Goal: Information Seeking & Learning: Find contact information

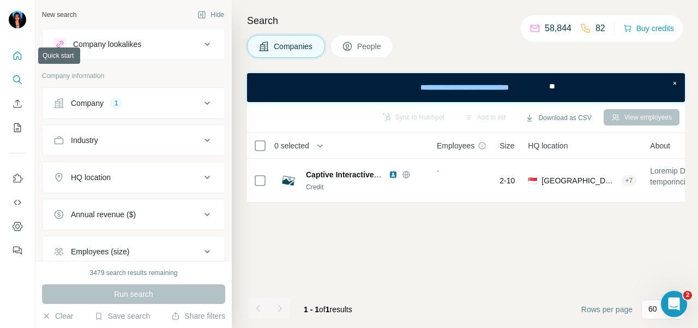
click at [20, 47] on button "Quick start" at bounding box center [17, 56] width 17 height 20
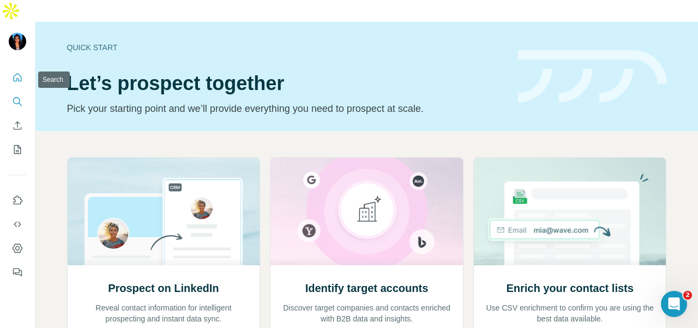
click at [11, 92] on button "Search" at bounding box center [17, 102] width 17 height 20
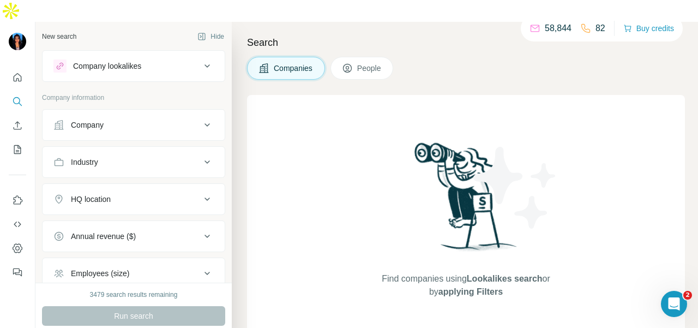
click at [348, 57] on button "People" at bounding box center [362, 68] width 63 height 23
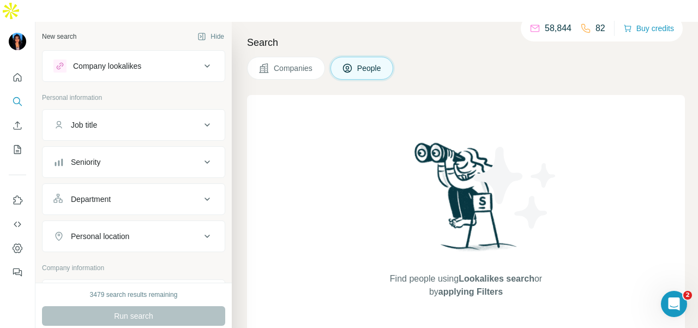
drag, startPoint x: 165, startPoint y: 165, endPoint x: 165, endPoint y: 191, distance: 25.6
click at [165, 186] on button "Department" at bounding box center [134, 199] width 182 height 26
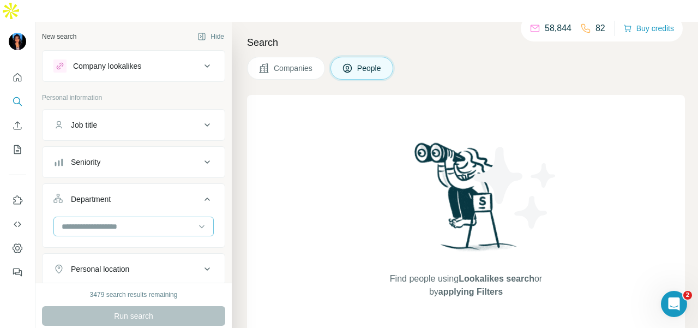
click at [163, 220] on input at bounding box center [128, 226] width 135 height 12
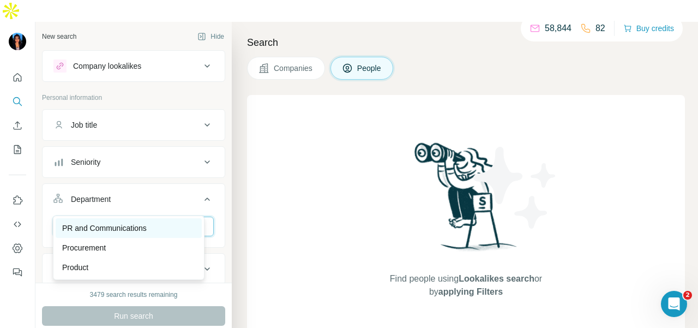
type input "**"
click at [169, 227] on div "PR and Communications" at bounding box center [128, 228] width 133 height 11
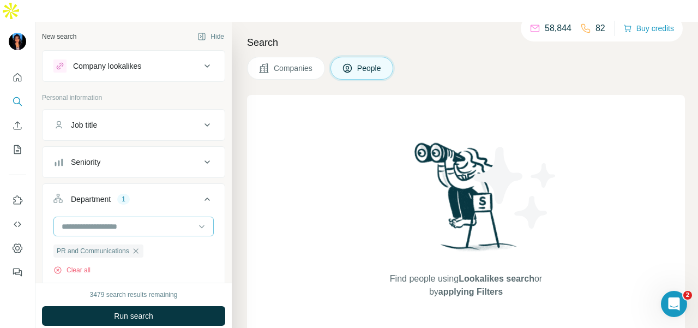
scroll to position [109, 0]
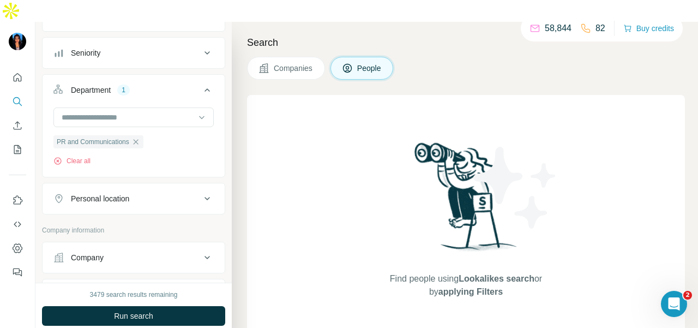
click at [167, 193] on div "Personal location" at bounding box center [126, 198] width 147 height 11
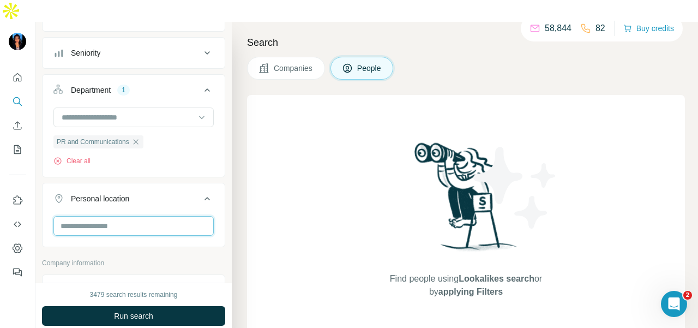
click at [154, 216] on input "text" at bounding box center [133, 226] width 160 height 20
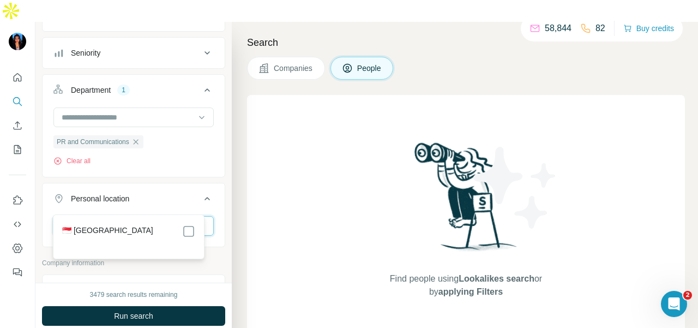
type input "****"
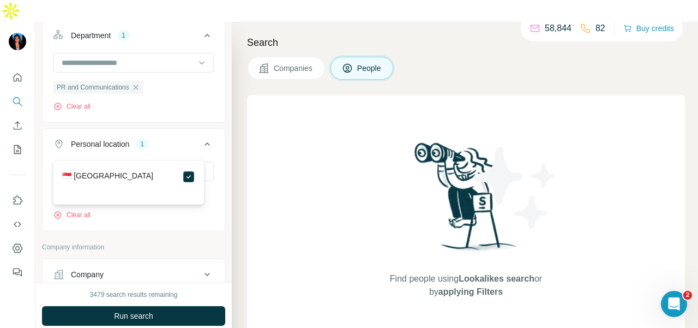
scroll to position [218, 0]
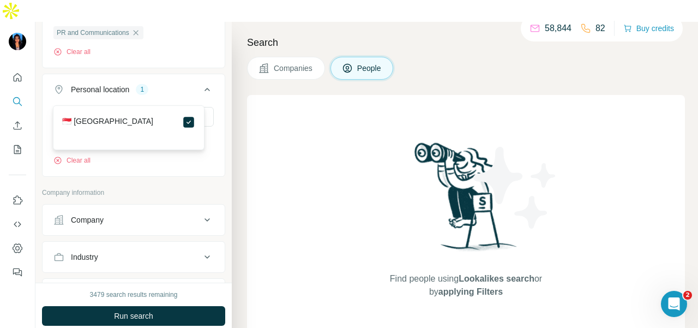
click at [185, 159] on div "Company lookalikes Personal information Job title Seniority Department 1 PR and…" at bounding box center [133, 174] width 183 height 685
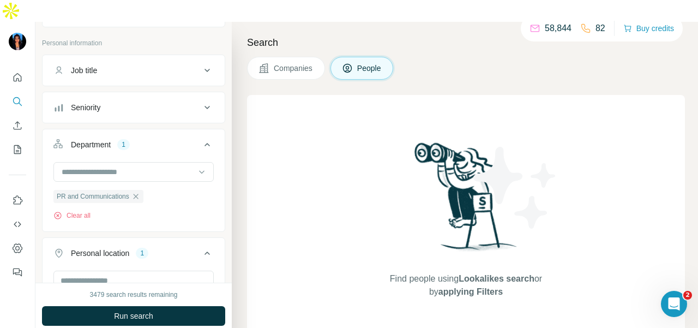
click at [287, 63] on span "Companies" at bounding box center [294, 68] width 40 height 11
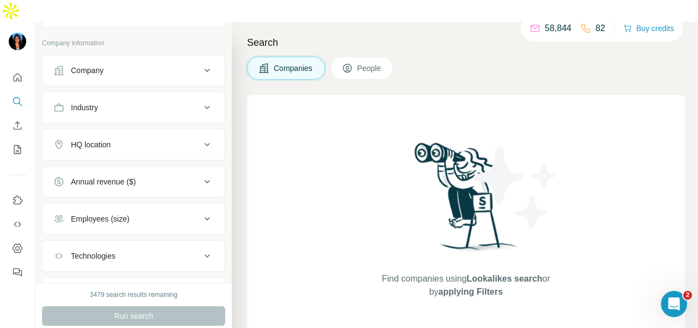
click at [124, 102] on ul "Company Industry HQ location Annual revenue ($) Employees (size) Technologies K…" at bounding box center [133, 182] width 183 height 254
click at [127, 94] on button "Industry" at bounding box center [134, 107] width 182 height 26
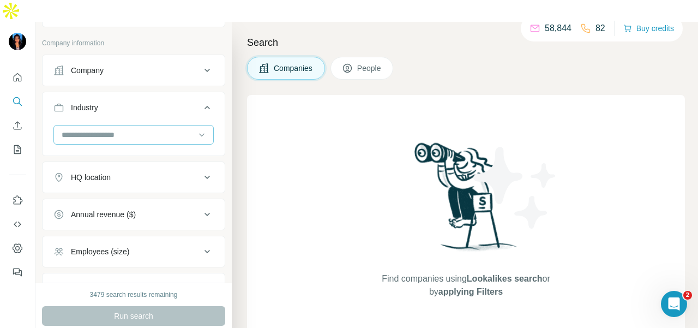
click at [127, 129] on input at bounding box center [128, 135] width 135 height 12
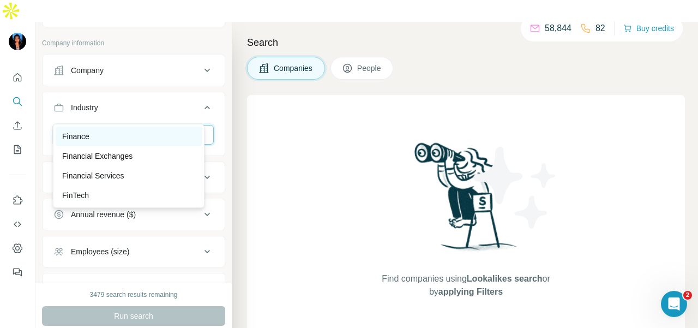
type input "***"
click at [145, 141] on div "Finance" at bounding box center [128, 136] width 133 height 11
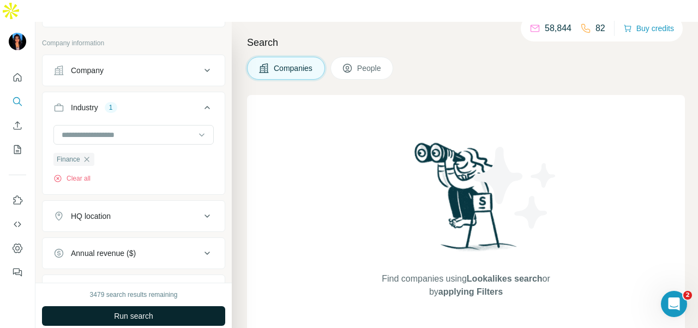
click at [175, 306] on button "Run search" at bounding box center [133, 316] width 183 height 20
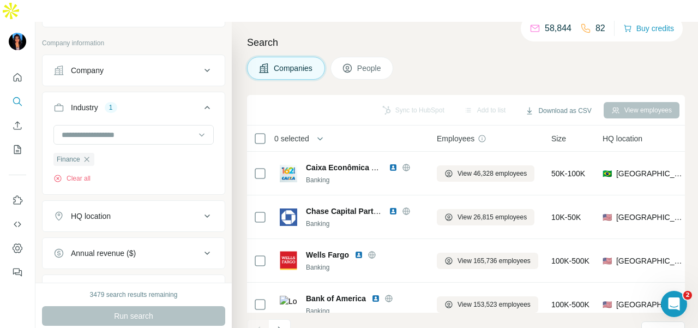
click at [370, 63] on span "People" at bounding box center [369, 68] width 25 height 11
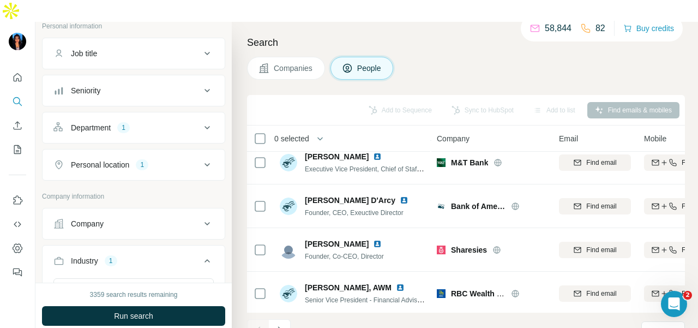
scroll to position [55, 0]
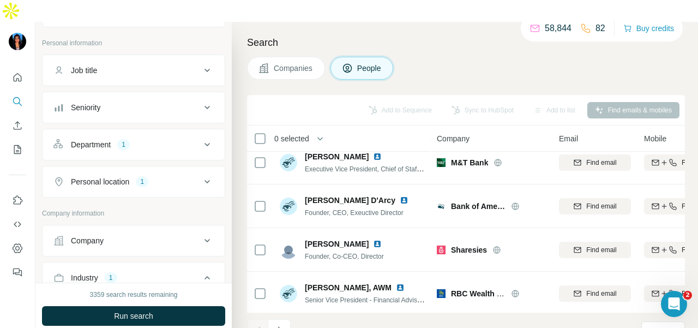
click at [167, 176] on div "Personal location 1" at bounding box center [126, 181] width 147 height 11
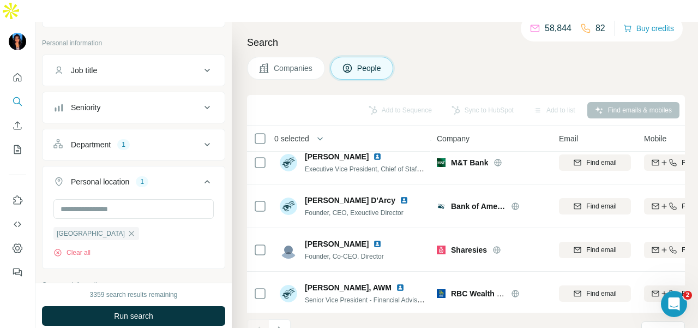
click at [167, 176] on div "Personal location 1" at bounding box center [126, 181] width 147 height 11
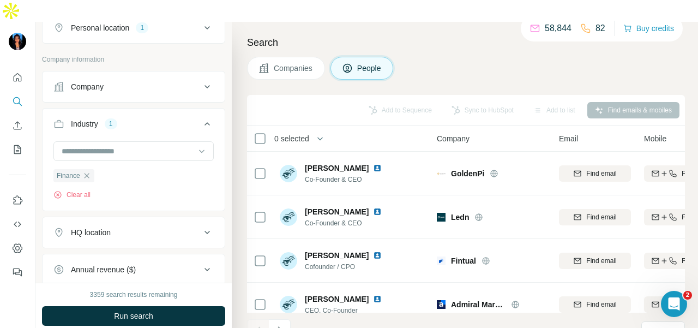
scroll to position [99, 0]
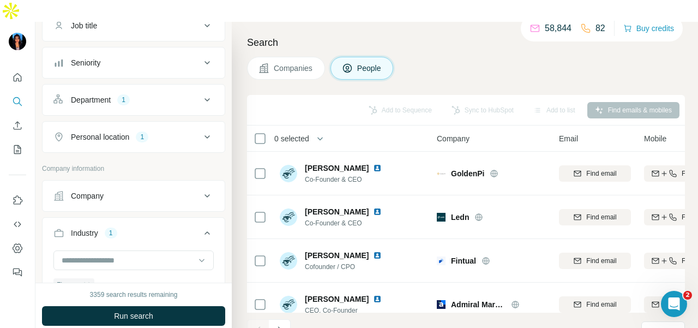
click at [176, 190] on div "Company" at bounding box center [126, 195] width 147 height 11
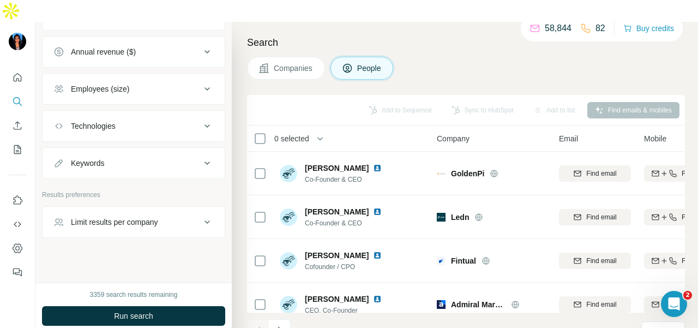
scroll to position [504, 0]
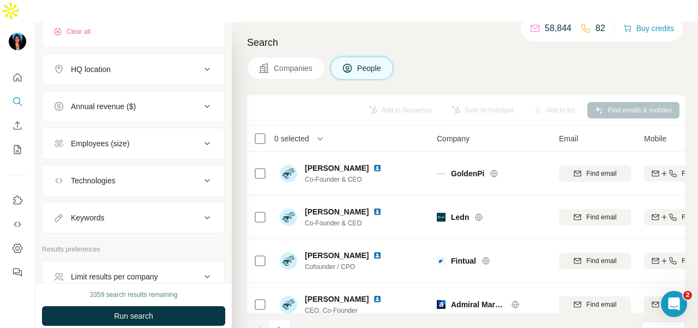
click at [170, 56] on button "HQ location" at bounding box center [134, 69] width 182 height 26
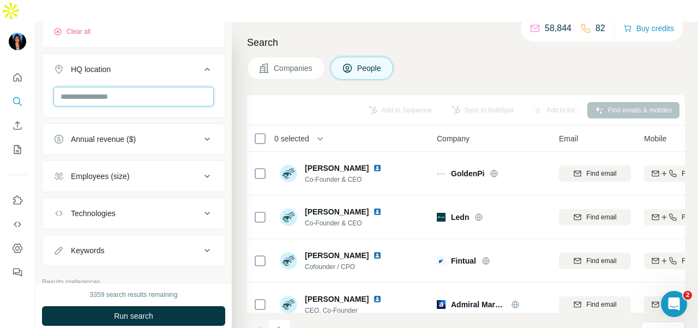
click at [170, 87] on input "text" at bounding box center [133, 97] width 160 height 20
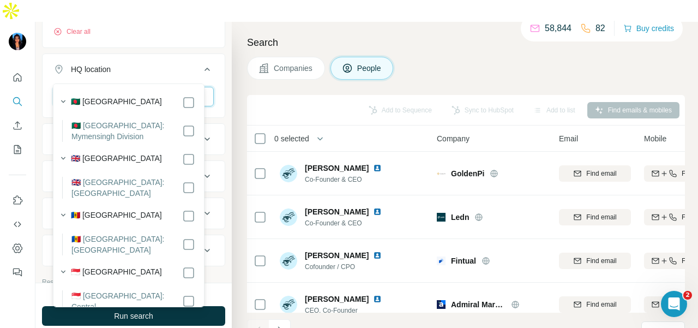
type input "****"
click at [201, 63] on icon at bounding box center [207, 69] width 13 height 13
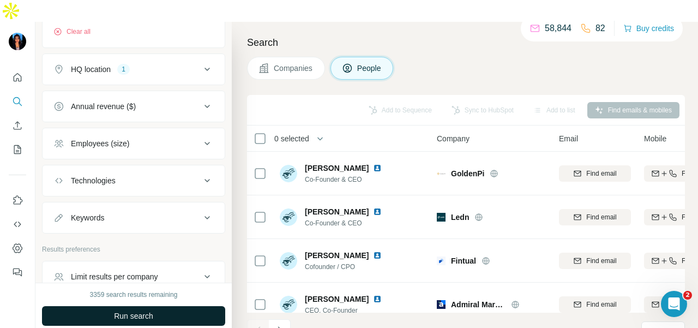
click at [173, 306] on button "Run search" at bounding box center [133, 316] width 183 height 20
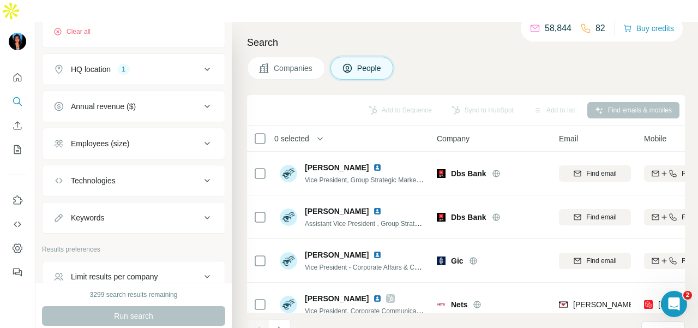
scroll to position [2073, 0]
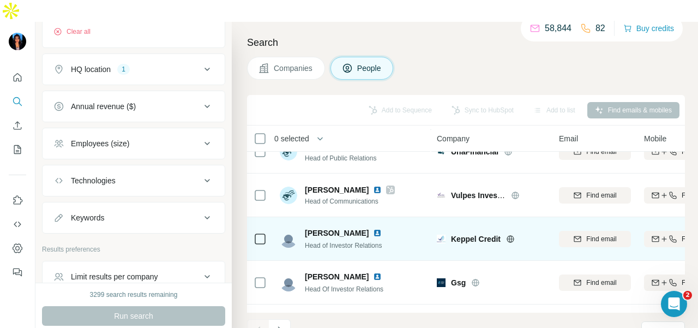
click at [373, 229] on img at bounding box center [377, 233] width 9 height 9
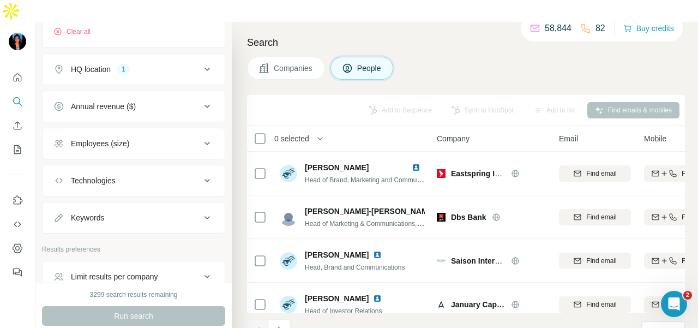
scroll to position [2461, 0]
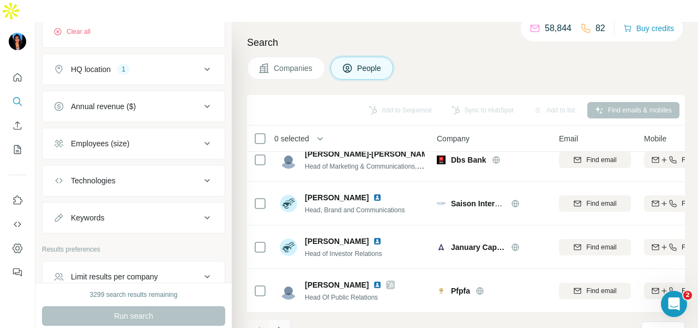
click at [280, 319] on button "Navigate to next page" at bounding box center [280, 330] width 22 height 22
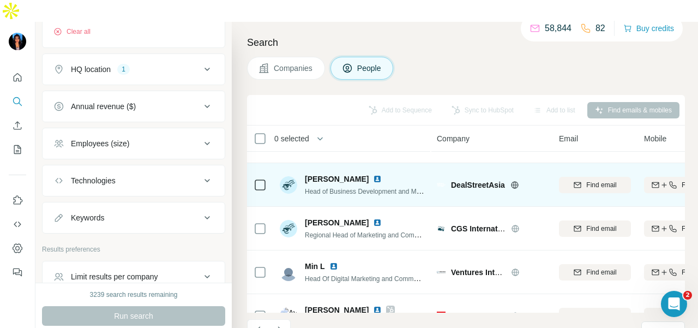
scroll to position [600, 0]
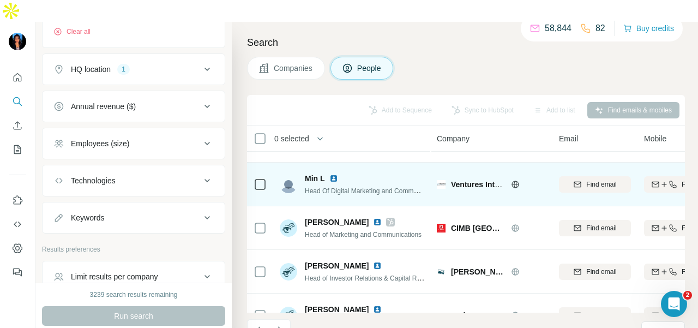
click at [516, 180] on icon at bounding box center [515, 184] width 9 height 9
click at [334, 174] on img at bounding box center [334, 178] width 9 height 9
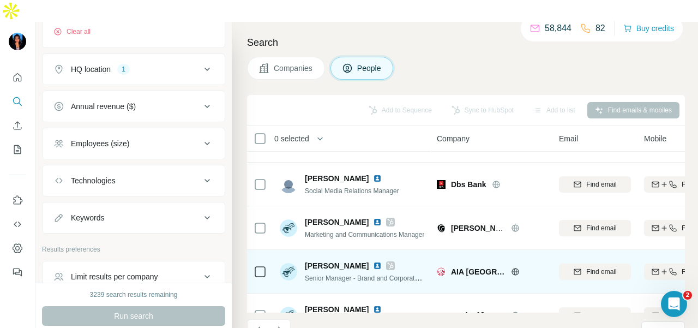
scroll to position [2461, 0]
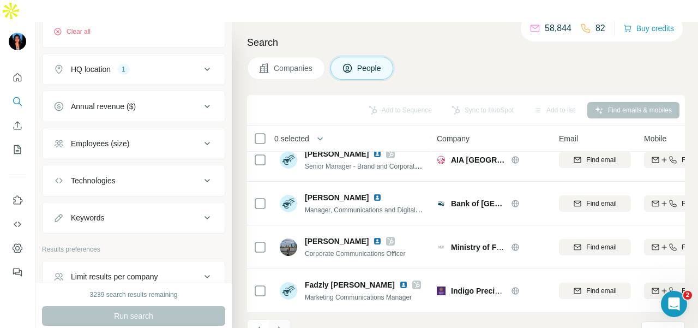
click at [285, 319] on button "Navigate to next page" at bounding box center [280, 330] width 22 height 22
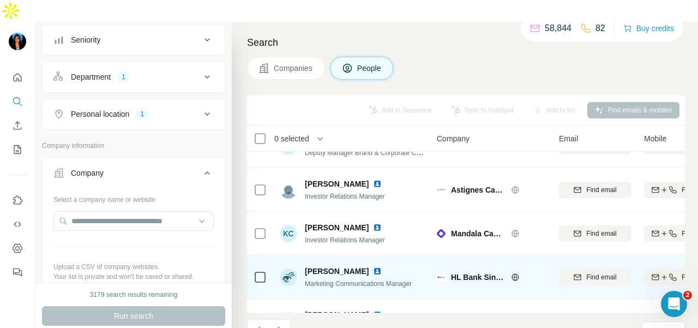
scroll to position [333, 0]
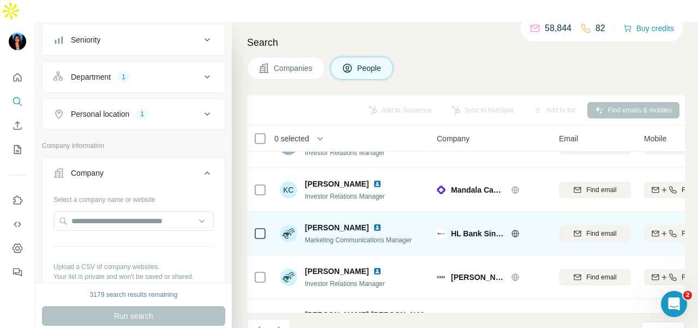
click at [373, 223] on img at bounding box center [377, 227] width 9 height 9
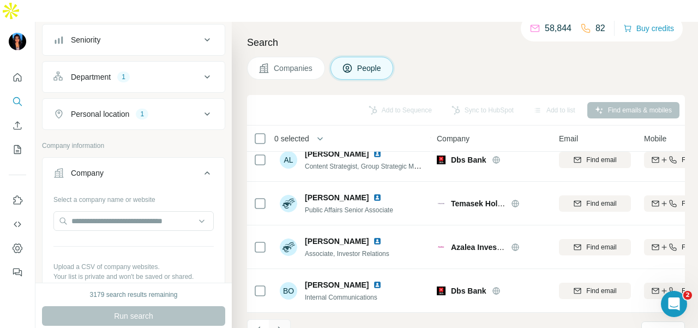
click at [280, 319] on button "Navigate to next page" at bounding box center [280, 330] width 22 height 22
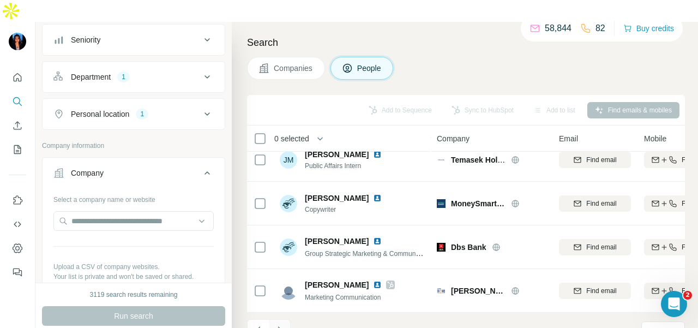
click at [288, 319] on button "Navigate to next page" at bounding box center [280, 330] width 22 height 22
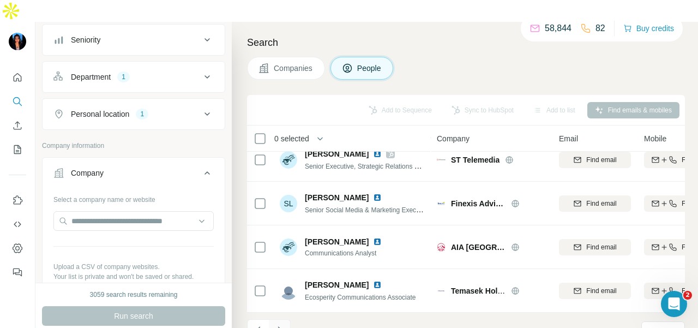
click at [271, 319] on button "Navigate to next page" at bounding box center [280, 330] width 22 height 22
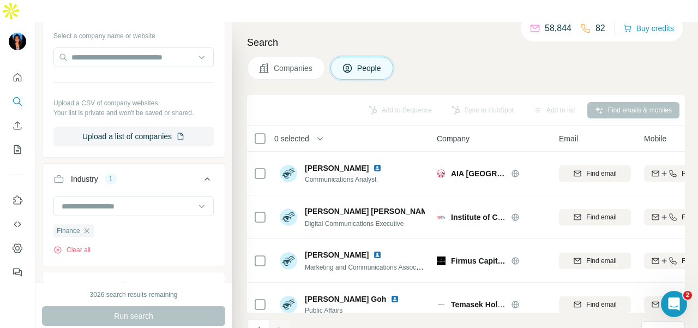
scroll to position [340, 0]
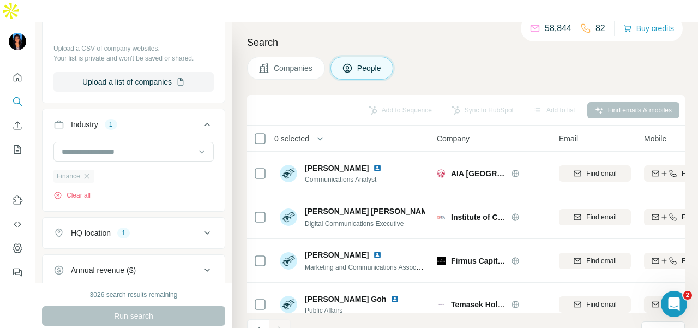
click at [93, 170] on div "Finance" at bounding box center [73, 176] width 41 height 13
click at [87, 173] on icon "button" at bounding box center [86, 175] width 5 height 5
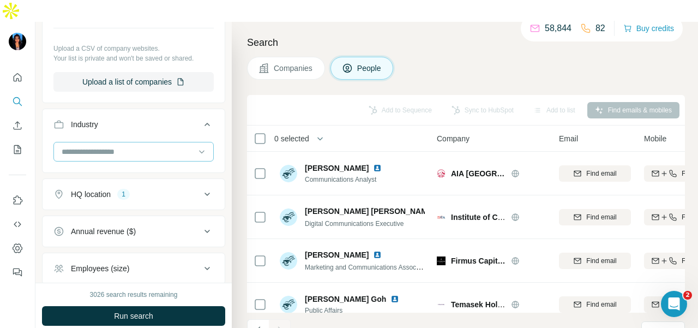
click at [104, 142] on div at bounding box center [128, 151] width 135 height 19
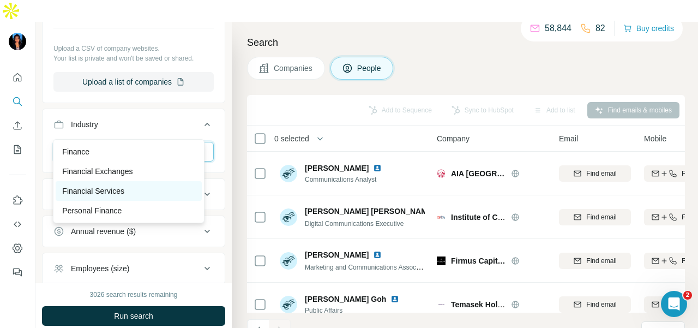
type input "*****"
click at [140, 192] on div "Financial Services" at bounding box center [128, 190] width 133 height 11
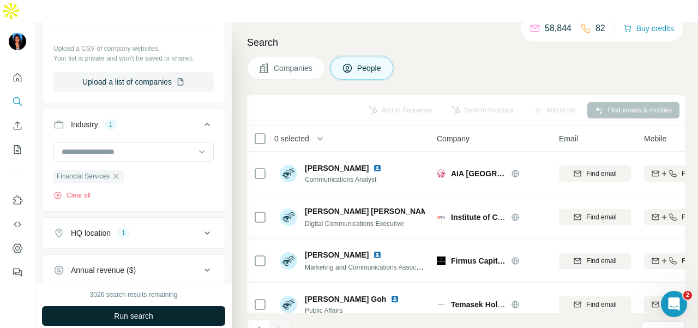
click at [176, 306] on button "Run search" at bounding box center [133, 316] width 183 height 20
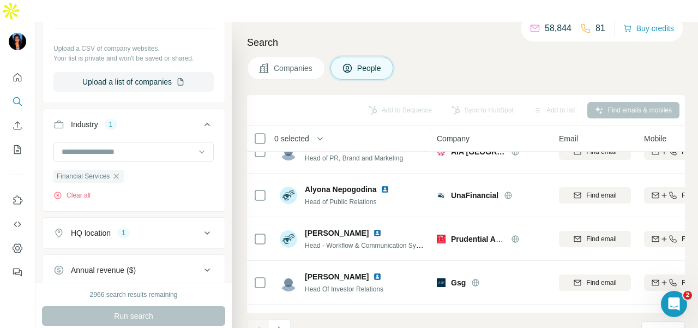
scroll to position [2461, 0]
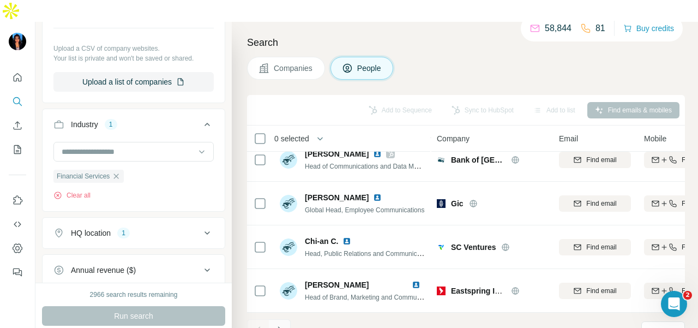
click at [277, 325] on icon "Navigate to next page" at bounding box center [279, 330] width 11 height 11
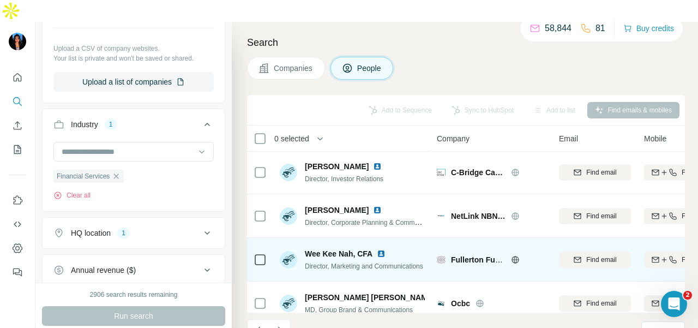
scroll to position [2297, 0]
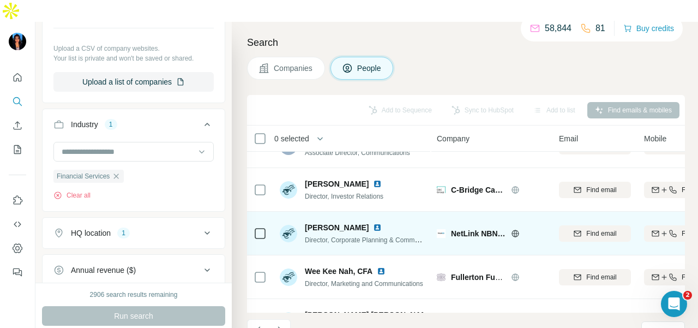
click at [373, 223] on img at bounding box center [377, 227] width 9 height 9
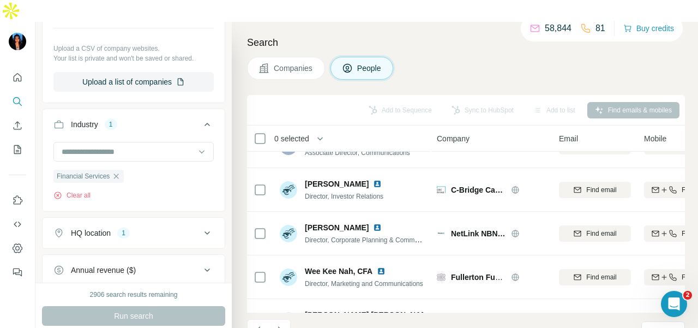
scroll to position [2461, 0]
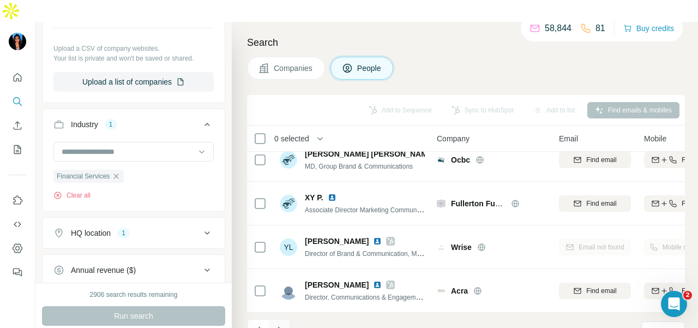
click at [285, 325] on icon "Navigate to next page" at bounding box center [279, 330] width 11 height 11
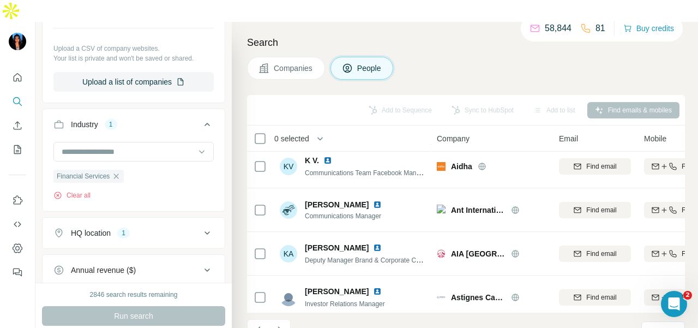
scroll to position [1910, 0]
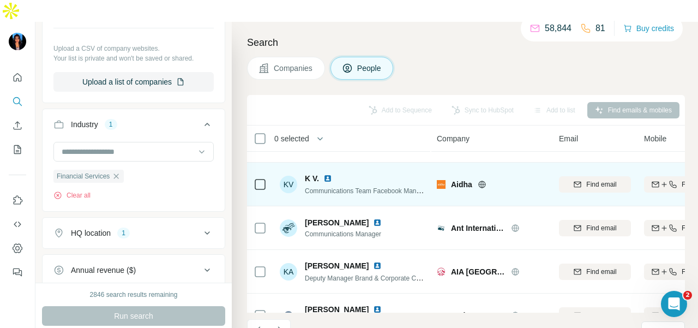
click at [327, 174] on img at bounding box center [328, 178] width 9 height 9
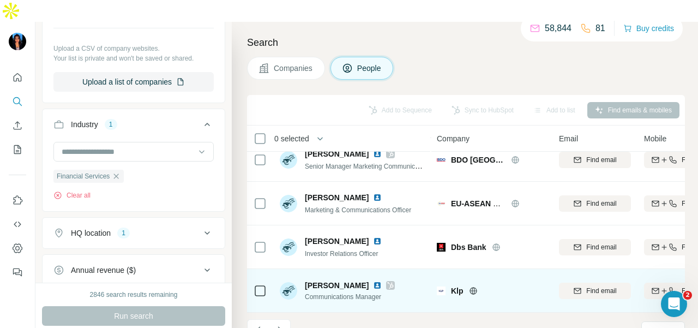
scroll to position [2406, 0]
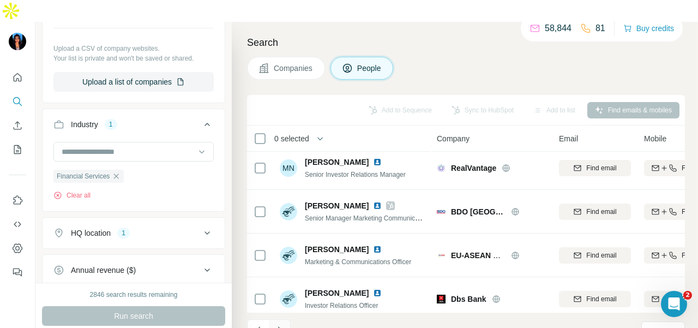
click at [275, 319] on button "Navigate to next page" at bounding box center [280, 330] width 22 height 22
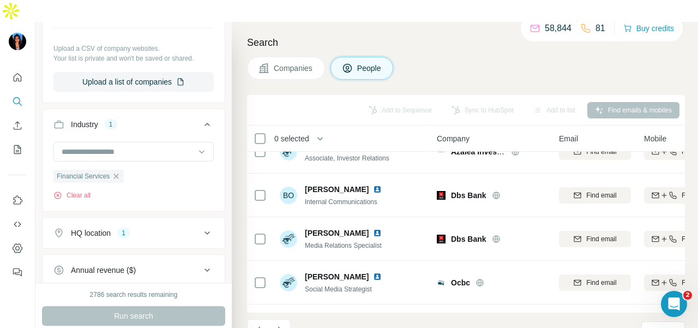
scroll to position [2461, 0]
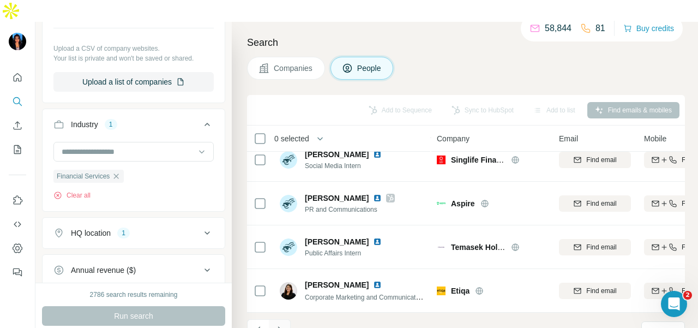
click at [286, 319] on button "Navigate to next page" at bounding box center [280, 330] width 22 height 22
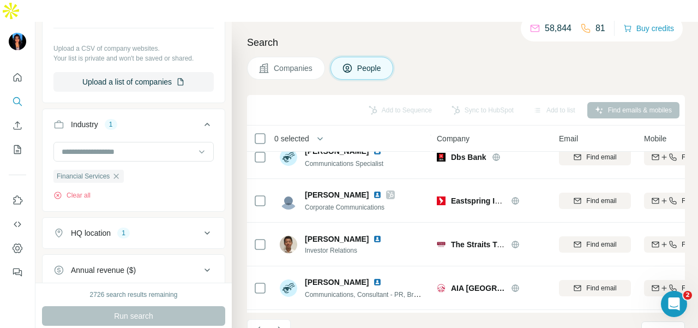
scroll to position [1479, 0]
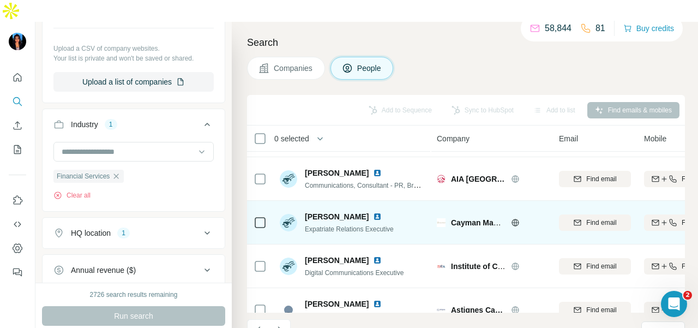
click at [515, 222] on icon at bounding box center [515, 222] width 7 height 1
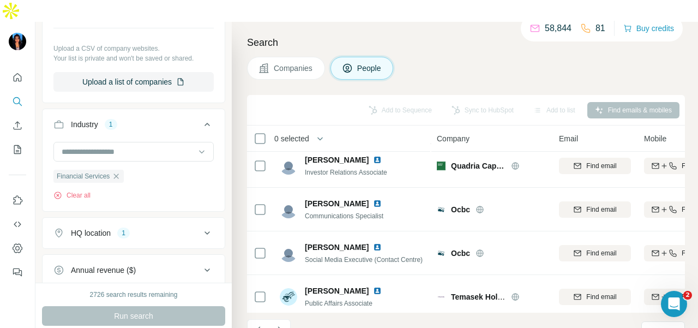
scroll to position [933, 0]
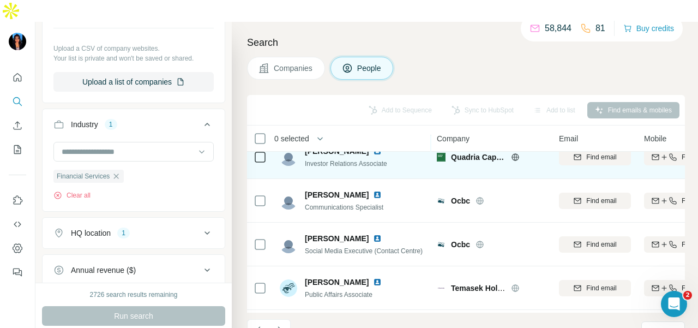
click at [512, 153] on icon at bounding box center [515, 157] width 9 height 9
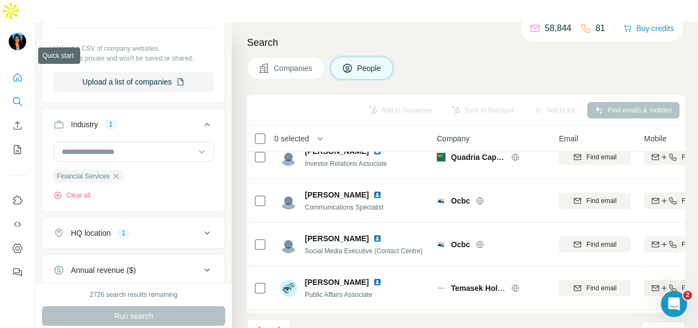
click at [16, 68] on button "Quick start" at bounding box center [17, 78] width 17 height 20
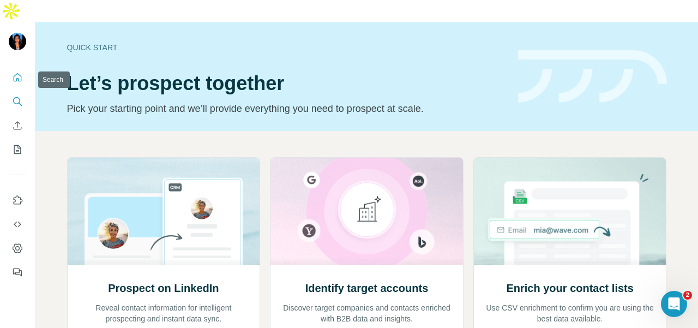
click at [25, 92] on button "Search" at bounding box center [17, 102] width 17 height 20
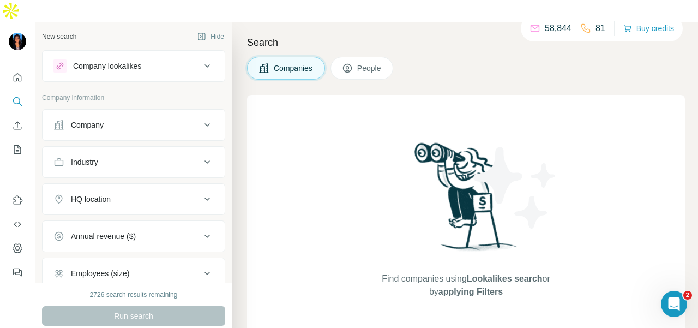
click at [96, 112] on button "Company" at bounding box center [134, 125] width 182 height 26
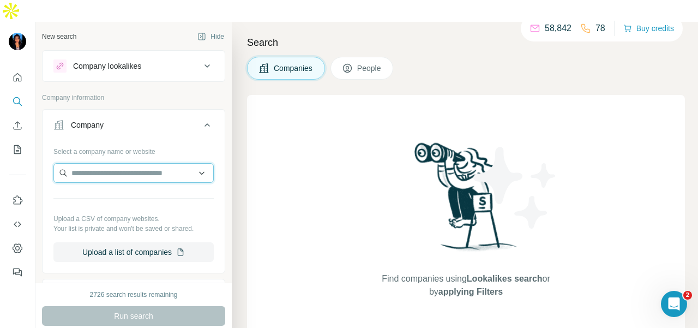
paste input "**********"
click at [198, 163] on input "**********" at bounding box center [133, 173] width 160 height 20
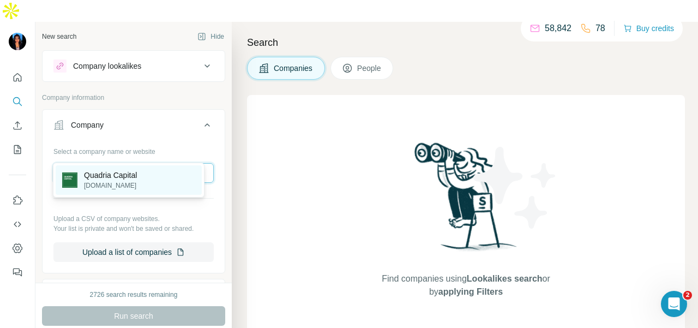
type input "**********"
click at [181, 179] on div "Quadria Capital [DOMAIN_NAME]" at bounding box center [129, 179] width 146 height 29
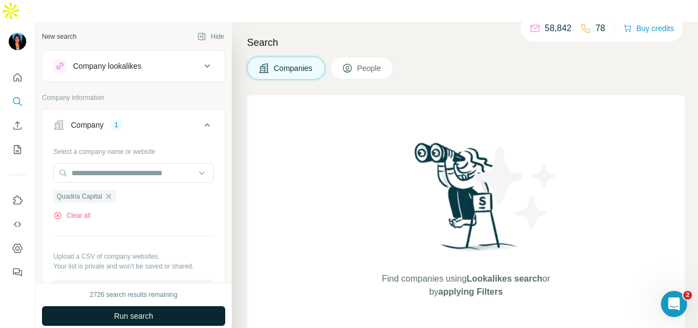
click at [184, 306] on button "Run search" at bounding box center [133, 316] width 183 height 20
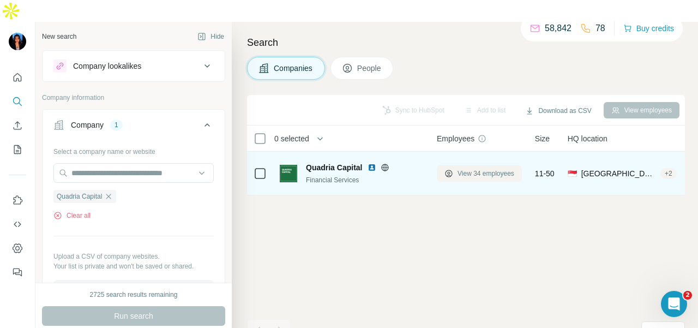
click at [460, 169] on span "View 34 employees" at bounding box center [486, 174] width 57 height 10
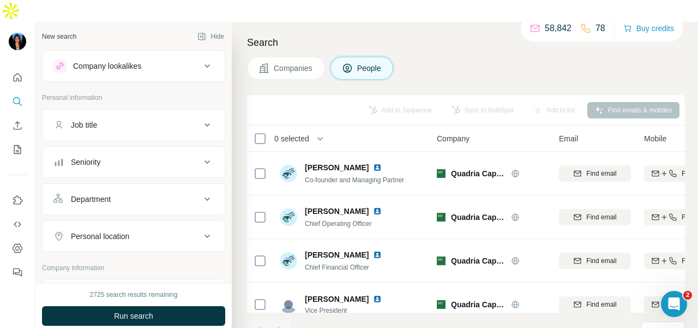
click at [206, 186] on button "Department" at bounding box center [134, 199] width 182 height 26
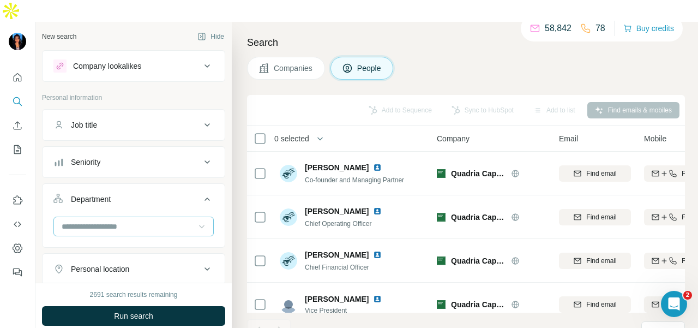
click at [196, 221] on icon at bounding box center [201, 226] width 11 height 11
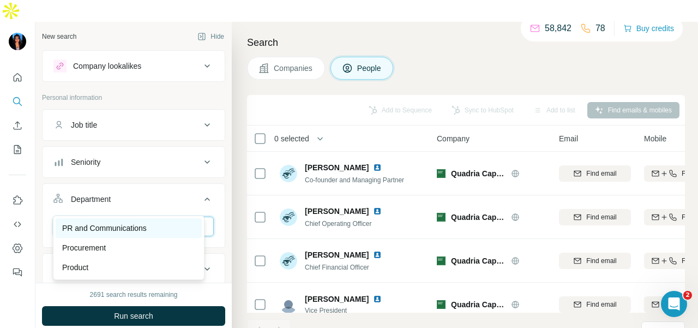
type input "**"
click at [181, 232] on div "PR and Communications" at bounding box center [128, 228] width 133 height 11
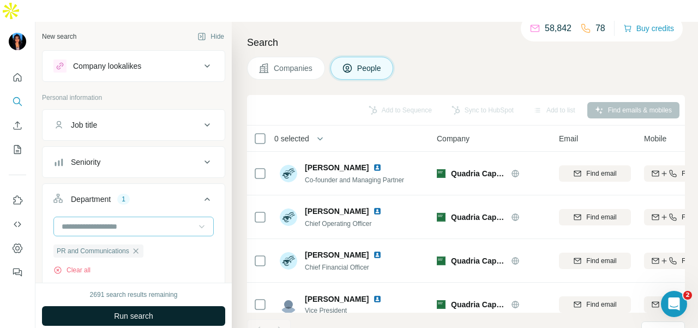
click at [193, 306] on button "Run search" at bounding box center [133, 316] width 183 height 20
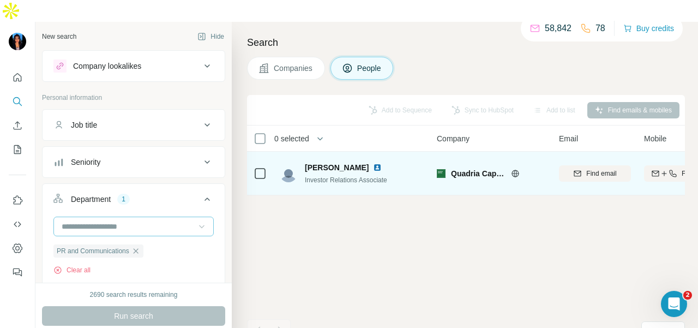
click at [373, 163] on img at bounding box center [377, 167] width 9 height 9
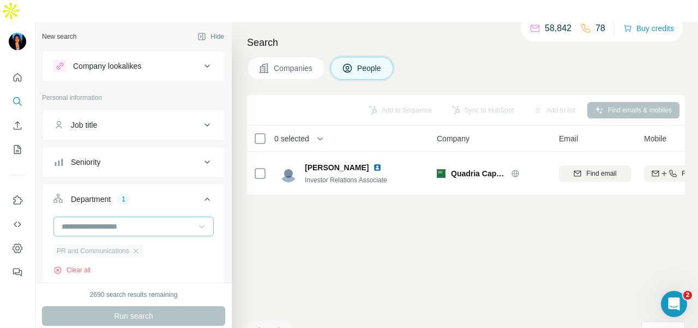
click at [137, 244] on div "PR and Communications" at bounding box center [98, 250] width 90 height 13
click at [140, 247] on icon "button" at bounding box center [135, 251] width 9 height 9
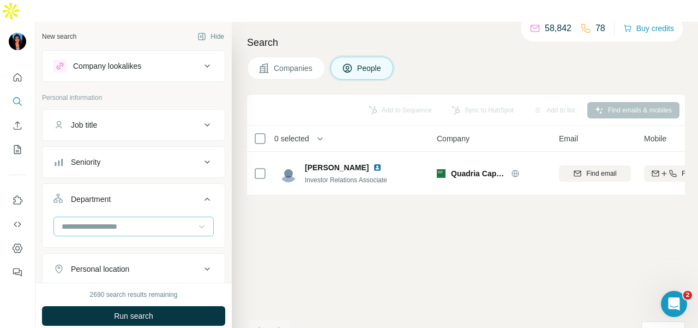
click at [191, 306] on button "Run search" at bounding box center [133, 316] width 183 height 20
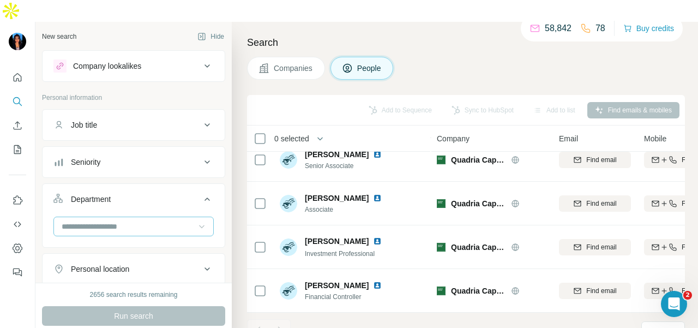
scroll to position [164, 0]
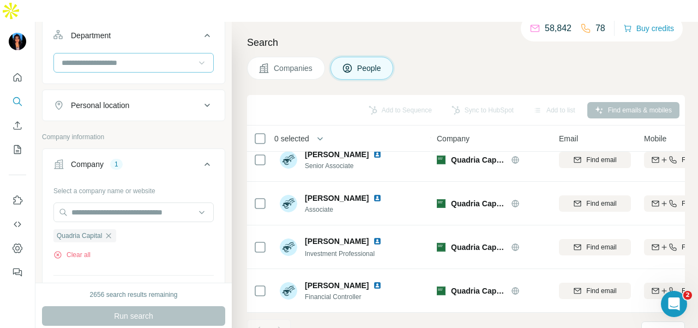
click at [169, 100] on div "Personal location" at bounding box center [126, 105] width 147 height 11
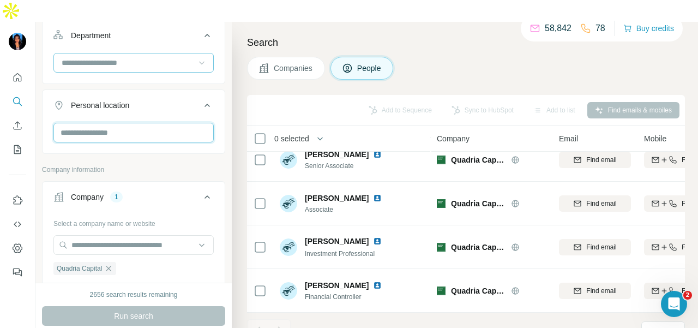
click at [172, 123] on input "text" at bounding box center [133, 133] width 160 height 20
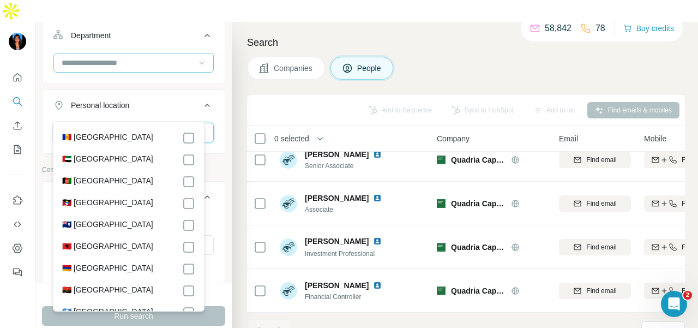
click at [170, 123] on input "text" at bounding box center [133, 133] width 160 height 20
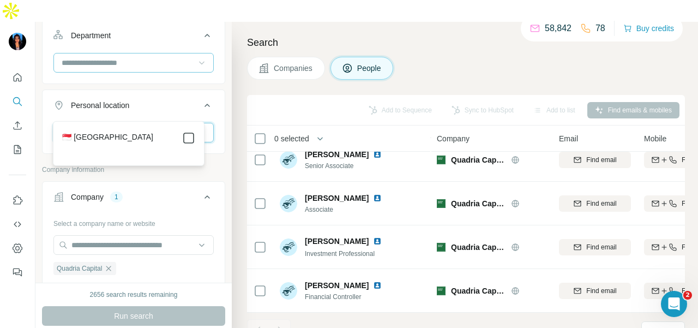
type input "****"
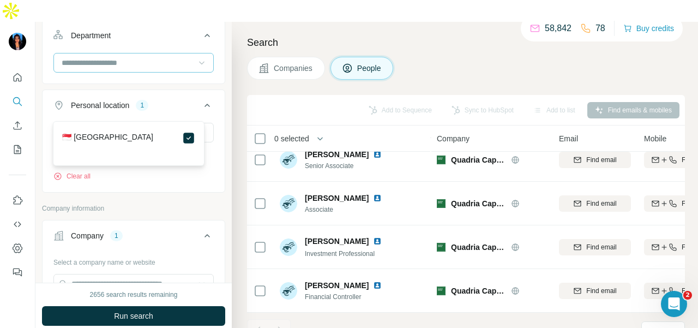
click at [208, 150] on div "**** [GEOGRAPHIC_DATA] Clear all" at bounding box center [134, 156] width 182 height 67
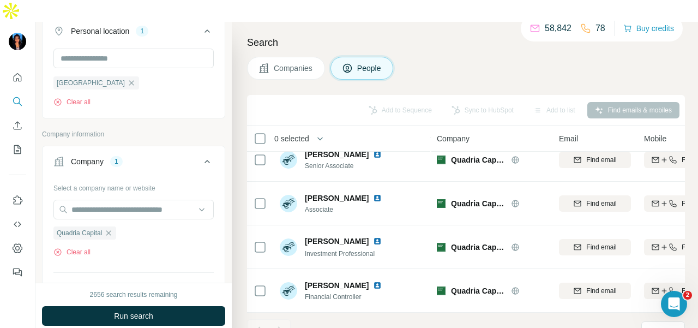
scroll to position [273, 0]
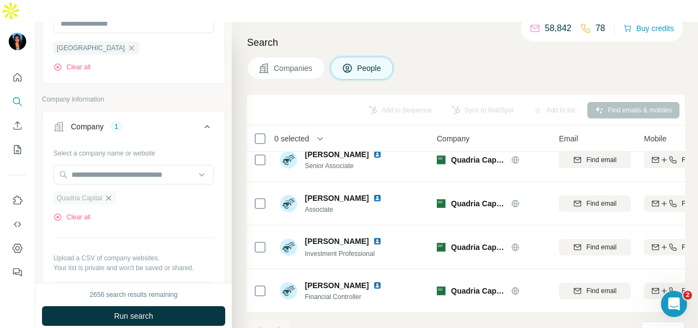
click at [113, 194] on icon "button" at bounding box center [108, 198] width 9 height 9
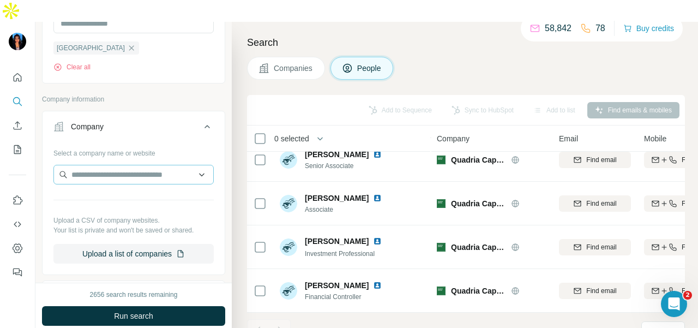
scroll to position [0, 0]
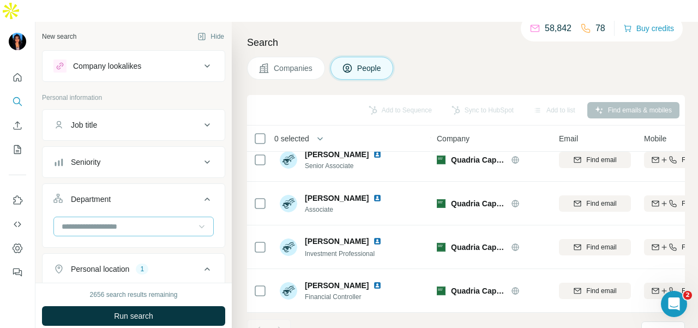
click at [158, 220] on input at bounding box center [128, 226] width 135 height 12
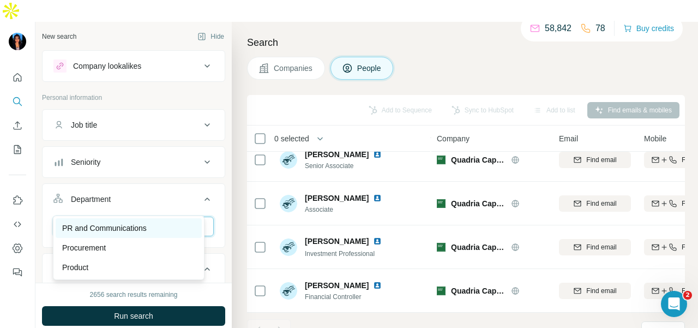
type input "**"
click at [158, 226] on div "PR and Communications" at bounding box center [128, 228] width 133 height 11
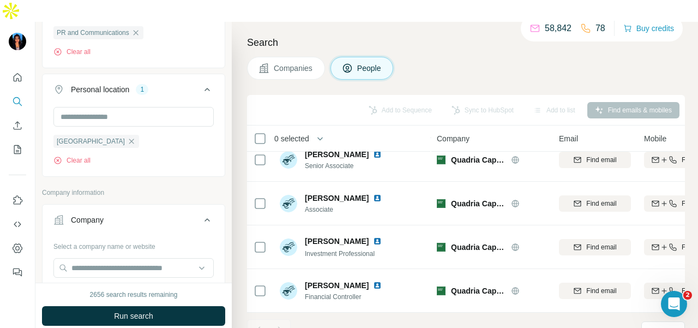
scroll to position [382, 0]
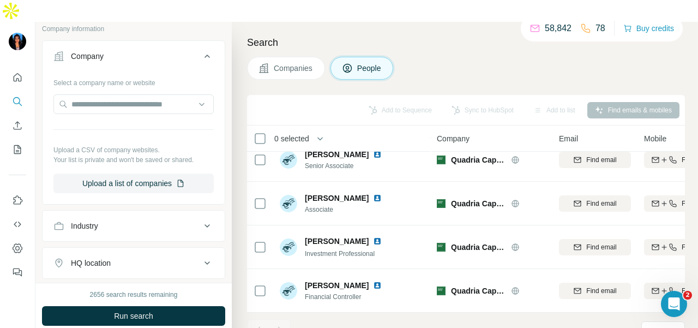
click at [140, 220] on div "Industry" at bounding box center [126, 225] width 147 height 11
click at [135, 247] on input at bounding box center [128, 253] width 135 height 12
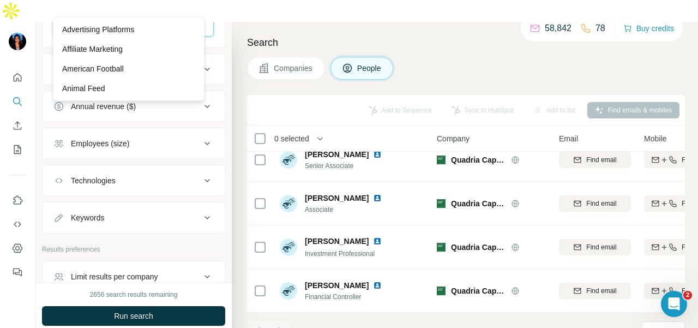
scroll to position [606, 0]
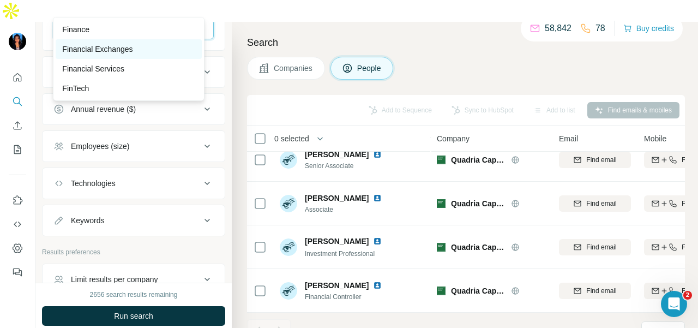
type input "***"
click at [137, 52] on div "Financial Exchanges" at bounding box center [128, 49] width 133 height 11
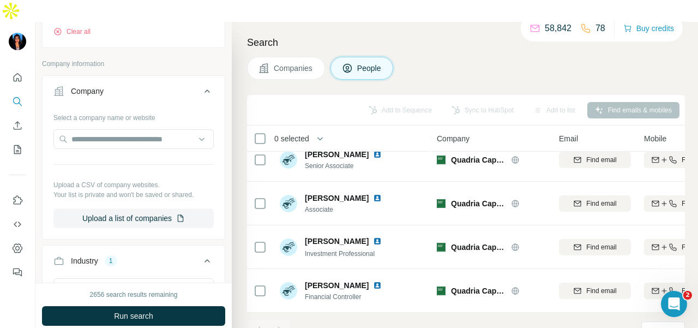
scroll to position [333, 0]
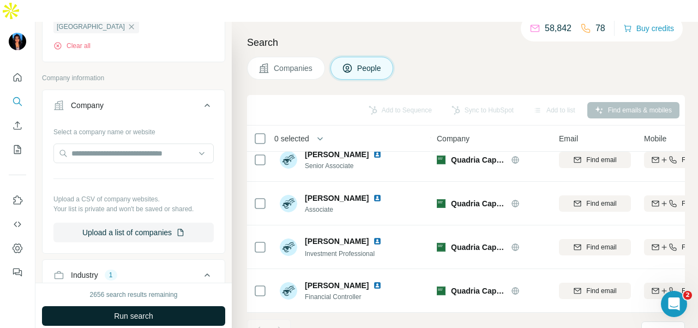
click at [183, 306] on button "Run search" at bounding box center [133, 316] width 183 height 20
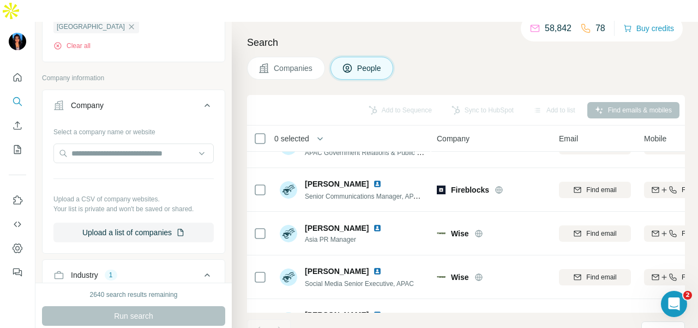
scroll to position [49, 0]
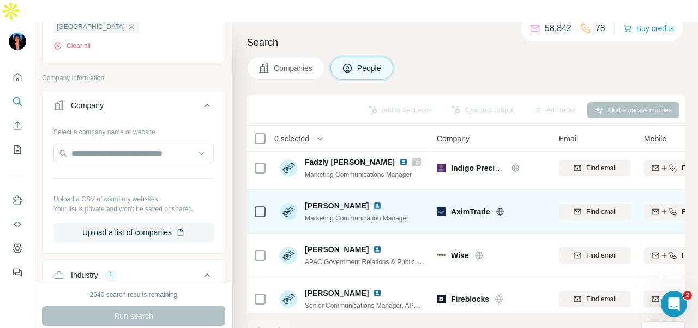
click at [373, 201] on img at bounding box center [377, 205] width 9 height 9
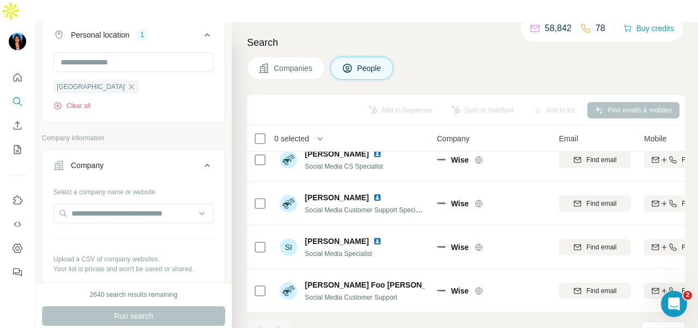
scroll to position [491, 0]
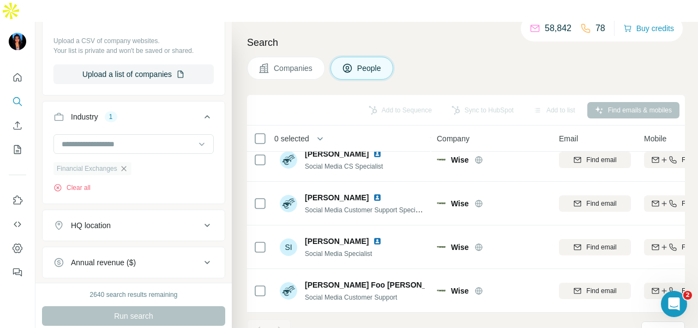
click at [125, 166] on icon "button" at bounding box center [123, 168] width 5 height 5
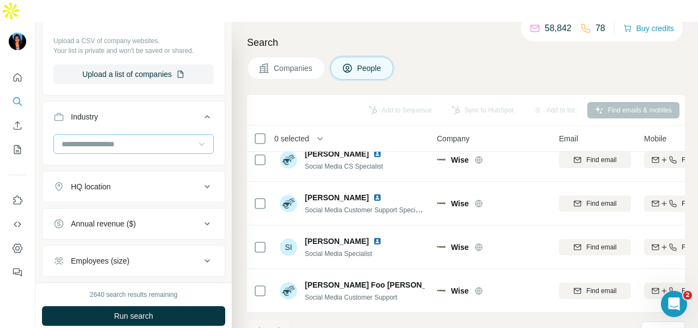
click at [197, 139] on icon at bounding box center [201, 144] width 11 height 11
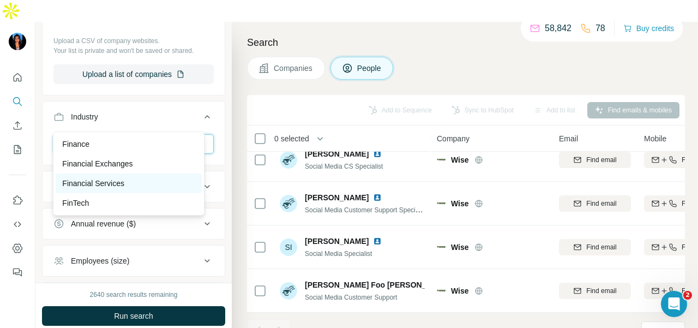
type input "***"
drag, startPoint x: 160, startPoint y: 188, endPoint x: 169, endPoint y: 218, distance: 30.7
click at [161, 189] on div "Financial Services" at bounding box center [129, 183] width 146 height 20
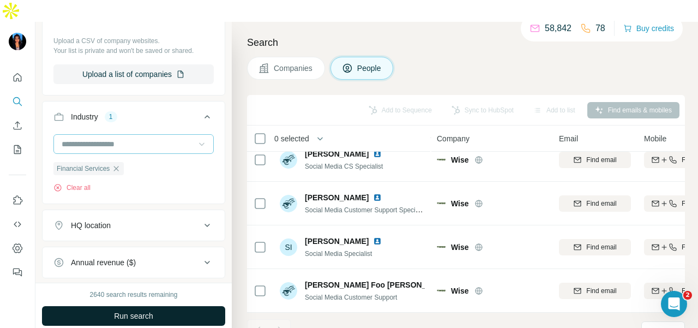
click at [188, 306] on button "Run search" at bounding box center [133, 316] width 183 height 20
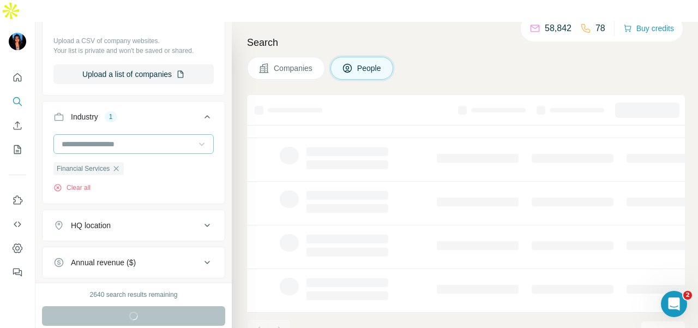
scroll to position [278, 0]
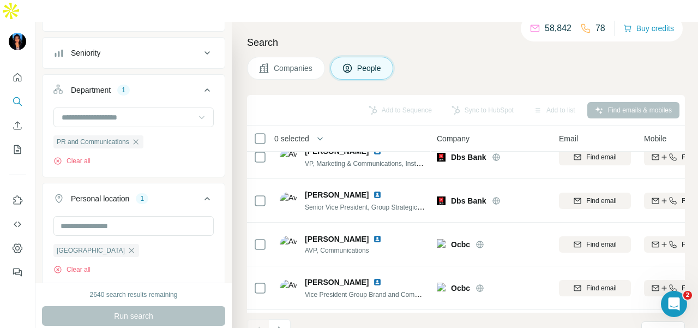
scroll to position [540, 0]
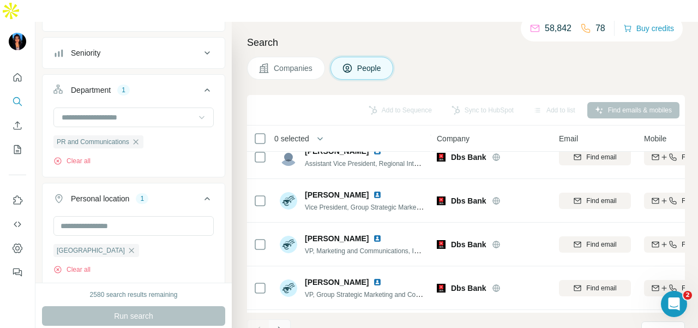
click at [285, 319] on button "Navigate to next page" at bounding box center [280, 330] width 22 height 22
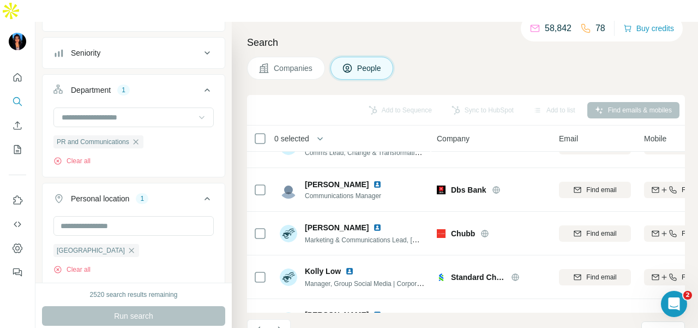
scroll to position [2461, 0]
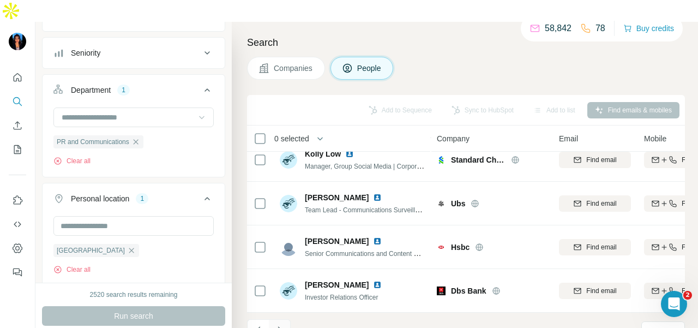
click at [278, 319] on button "Navigate to next page" at bounding box center [280, 330] width 22 height 22
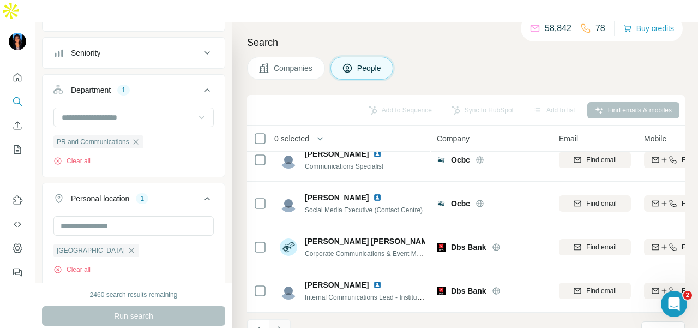
click at [288, 319] on button "Navigate to next page" at bounding box center [280, 330] width 22 height 22
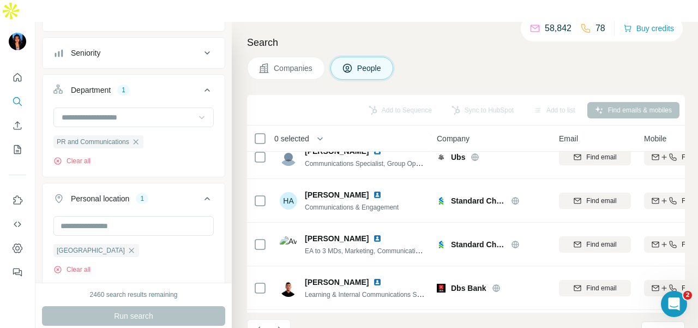
scroll to position [0, 0]
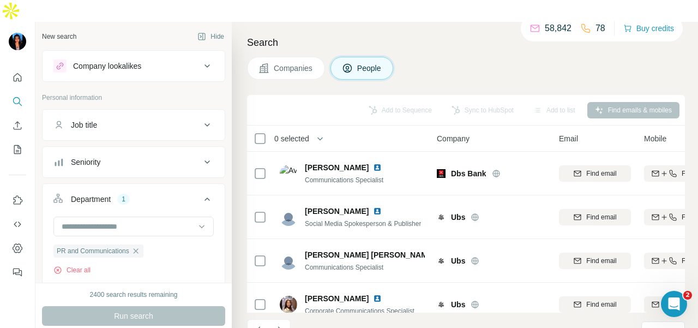
scroll to position [2461, 0]
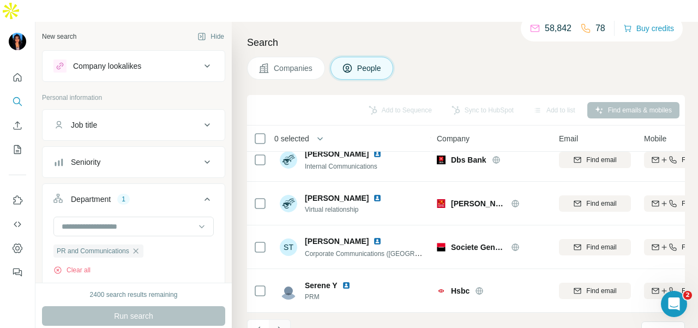
click at [283, 325] on icon "Navigate to next page" at bounding box center [279, 330] width 11 height 11
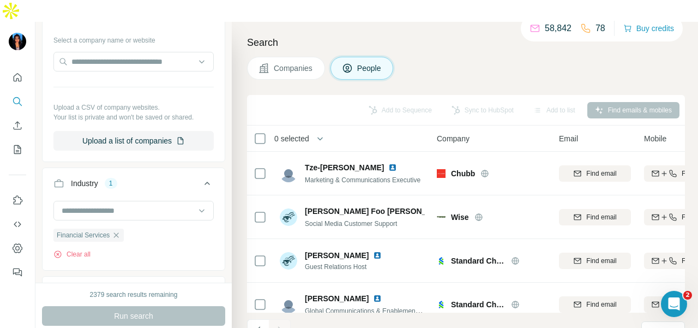
scroll to position [436, 0]
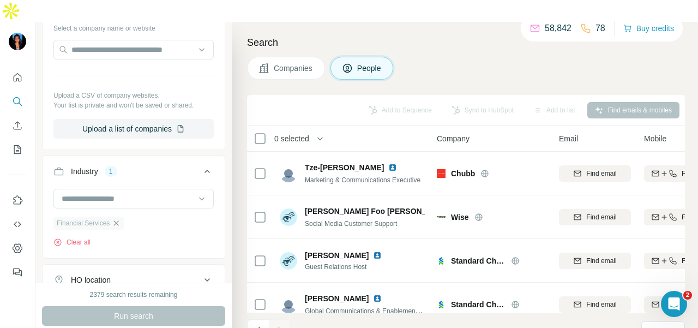
click at [120, 219] on icon "button" at bounding box center [116, 223] width 9 height 9
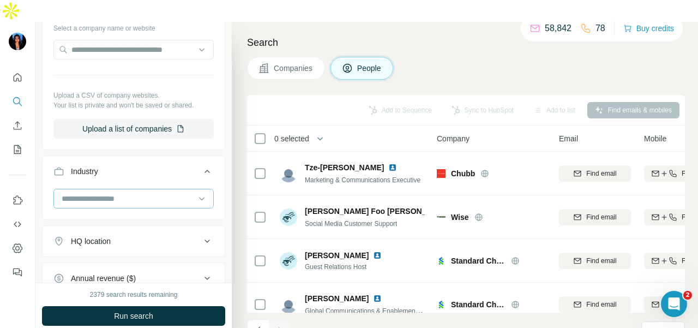
click at [125, 193] on input at bounding box center [128, 199] width 135 height 12
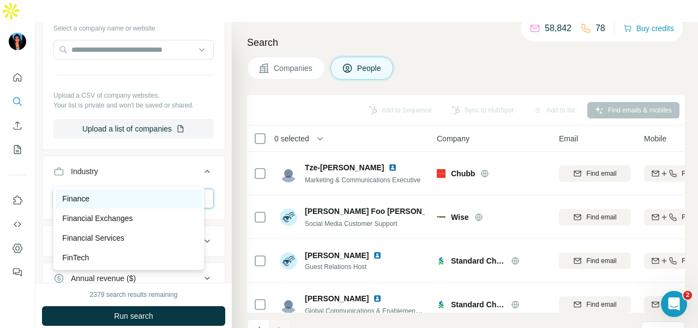
type input "***"
click at [115, 199] on div "Finance" at bounding box center [128, 198] width 133 height 11
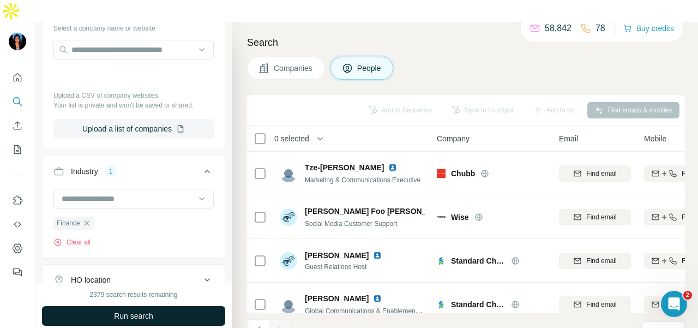
click at [190, 306] on button "Run search" at bounding box center [133, 316] width 183 height 20
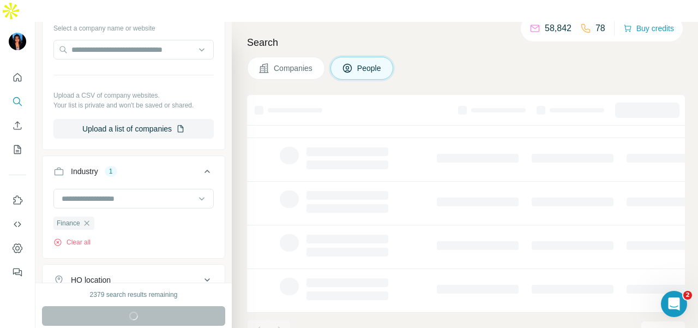
scroll to position [278, 0]
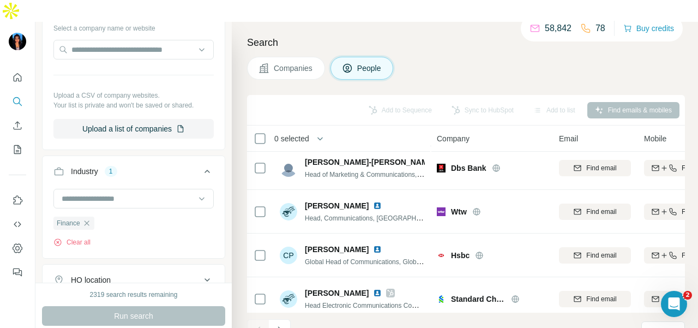
scroll to position [2461, 0]
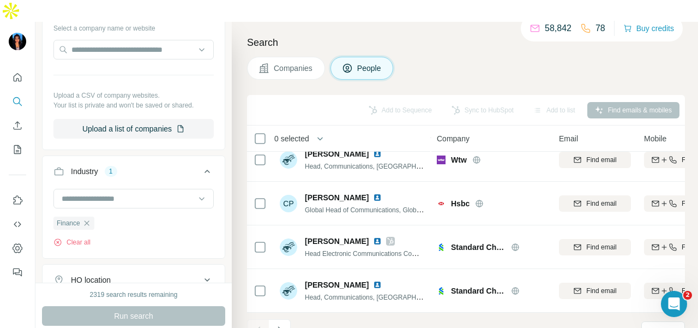
click at [294, 319] on div "1 - 60 of 254 results" at bounding box center [310, 331] width 127 height 24
click at [275, 325] on icon "Navigate to next page" at bounding box center [279, 330] width 11 height 11
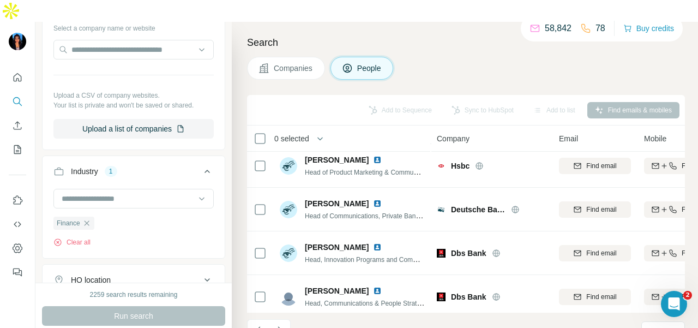
scroll to position [1255, 0]
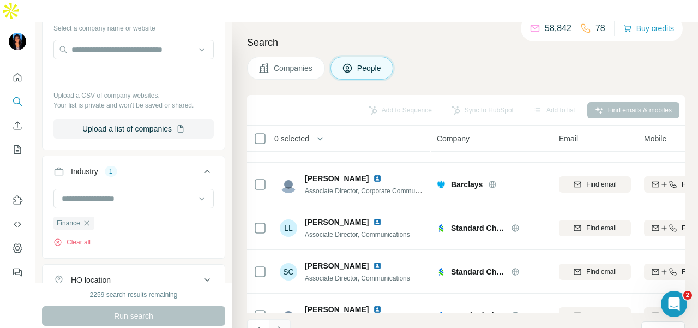
click at [288, 319] on button "Navigate to next page" at bounding box center [280, 330] width 22 height 22
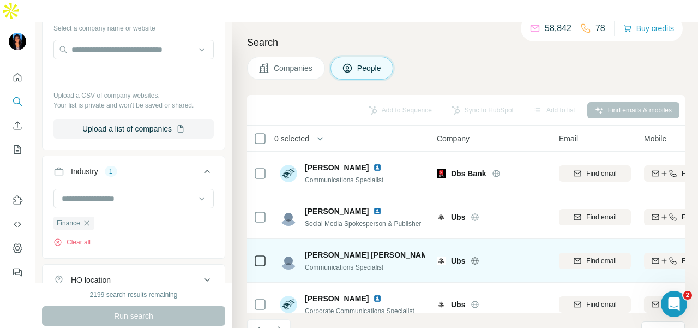
scroll to position [2461, 0]
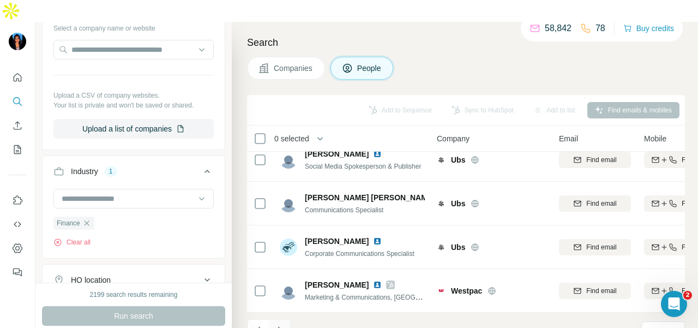
click at [288, 319] on button "Navigate to next page" at bounding box center [280, 330] width 22 height 22
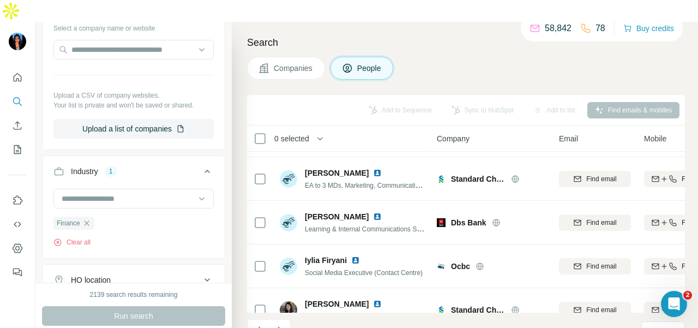
scroll to position [0, 0]
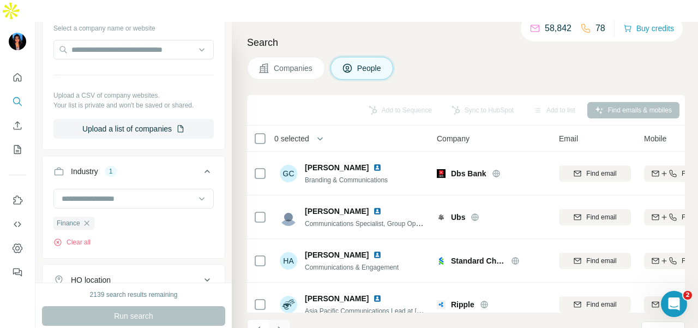
click at [284, 325] on icon "Navigate to next page" at bounding box center [279, 330] width 11 height 11
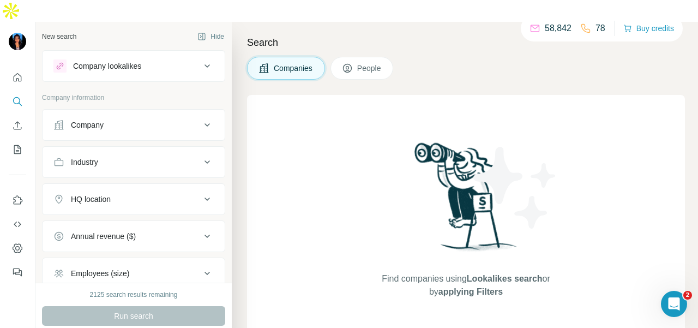
click at [68, 119] on div "Company" at bounding box center [126, 124] width 147 height 11
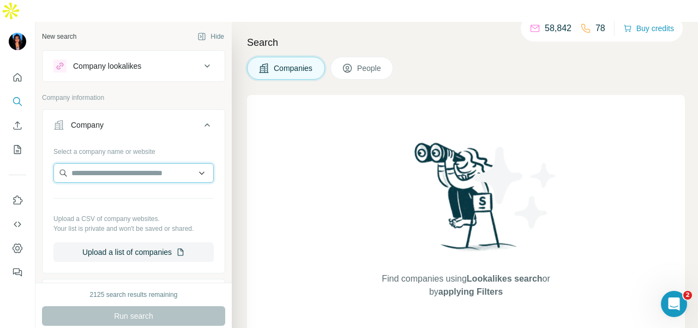
click at [82, 163] on input "text" at bounding box center [133, 173] width 160 height 20
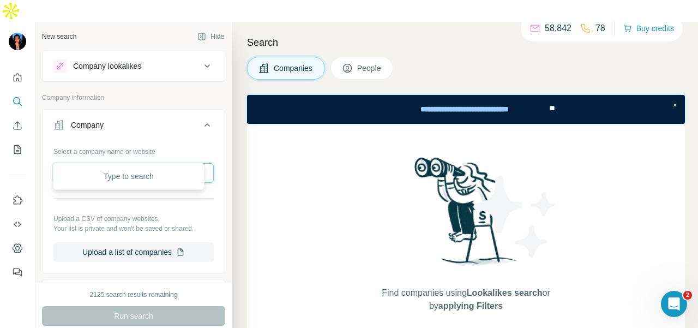
paste input "**********"
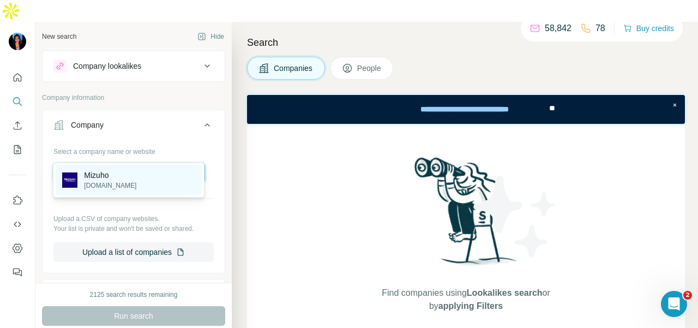
type input "**********"
click at [136, 187] on p "mizuhogroup.com" at bounding box center [110, 186] width 52 height 10
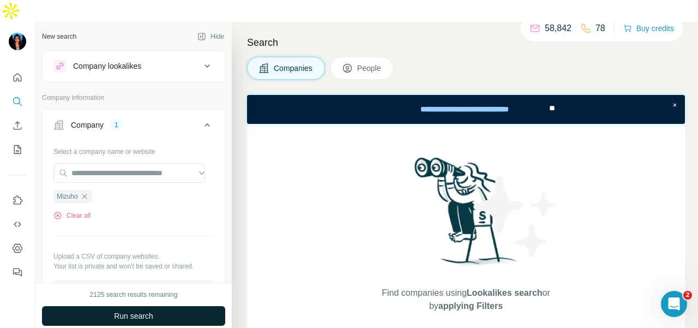
click at [158, 306] on button "Run search" at bounding box center [133, 316] width 183 height 20
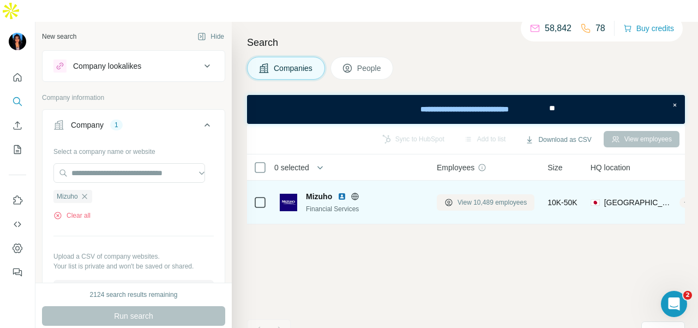
click at [510, 198] on span "View 10,489 employees" at bounding box center [492, 203] width 69 height 10
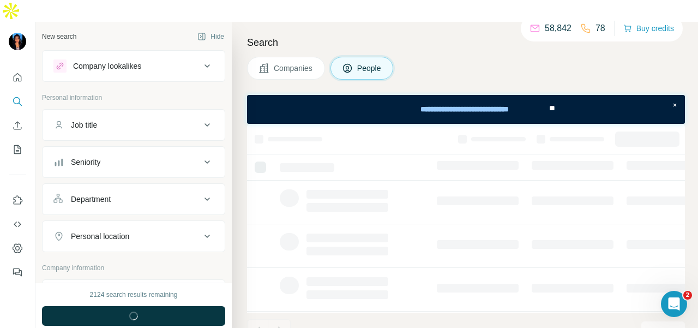
click at [147, 194] on div "Department" at bounding box center [126, 199] width 147 height 11
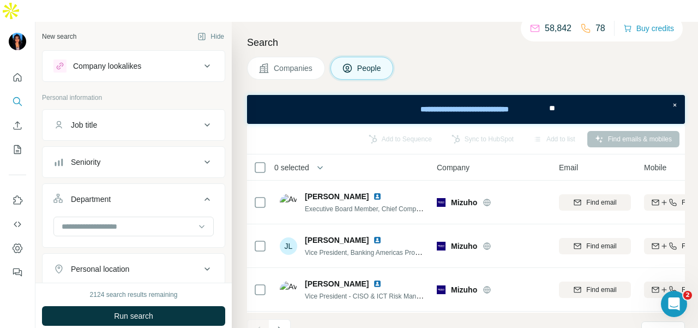
scroll to position [109, 0]
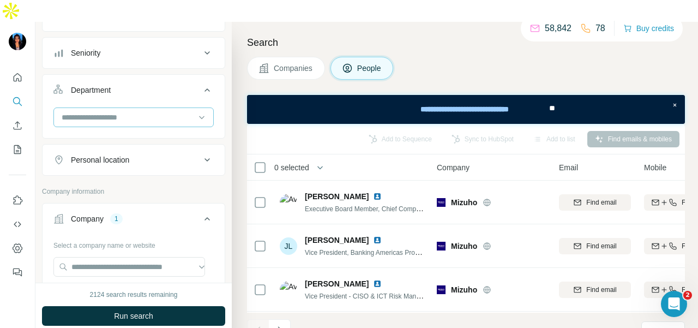
click at [147, 111] on input at bounding box center [128, 117] width 135 height 12
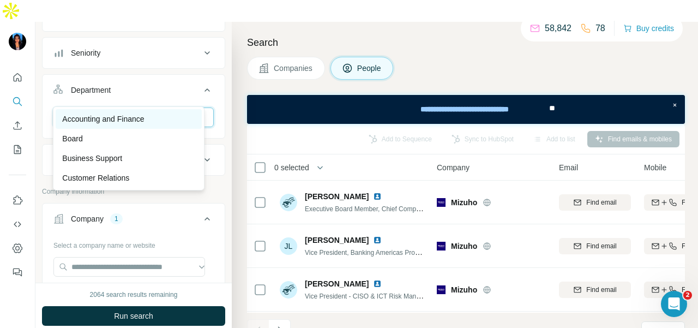
type input "**"
click at [158, 118] on div "Accounting and Finance" at bounding box center [128, 118] width 133 height 11
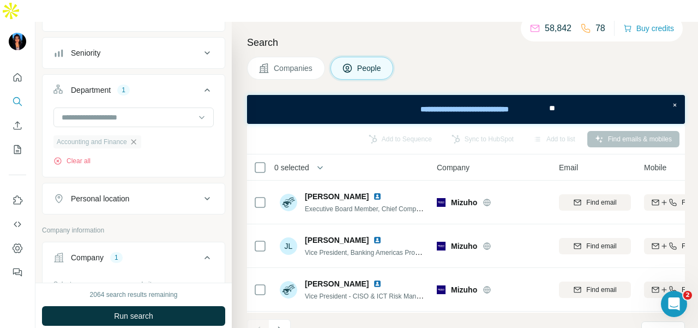
click at [136, 139] on icon "button" at bounding box center [133, 141] width 5 height 5
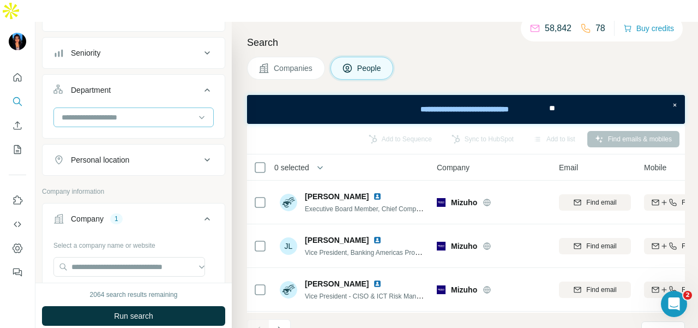
click at [148, 111] on input at bounding box center [128, 117] width 135 height 12
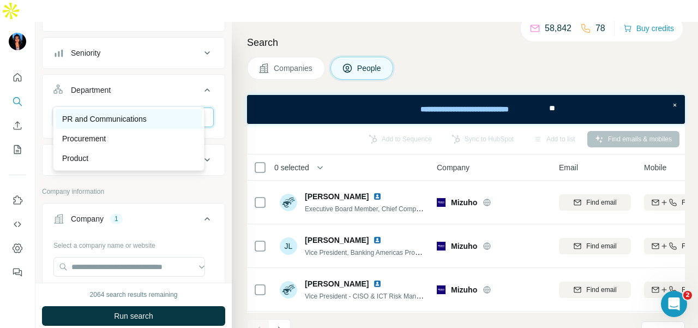
type input "**"
click at [146, 111] on div "PR and Communications" at bounding box center [129, 119] width 146 height 20
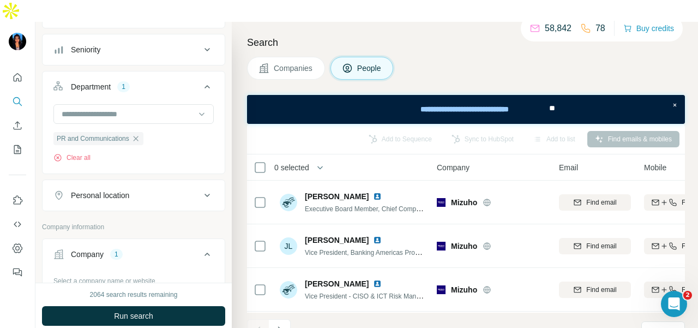
scroll to position [109, 0]
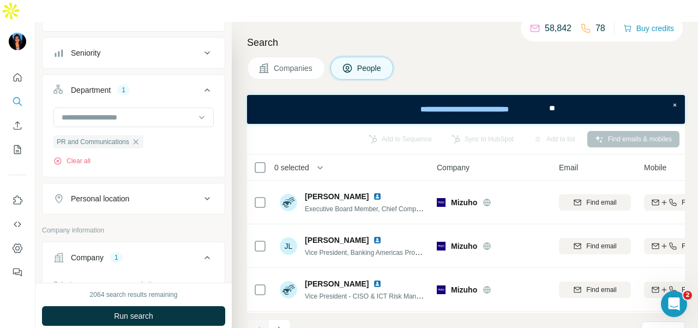
click at [135, 185] on button "Personal location" at bounding box center [134, 198] width 182 height 26
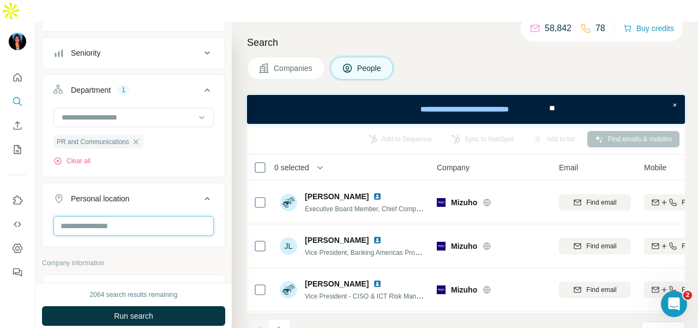
click at [128, 216] on input "text" at bounding box center [133, 226] width 160 height 20
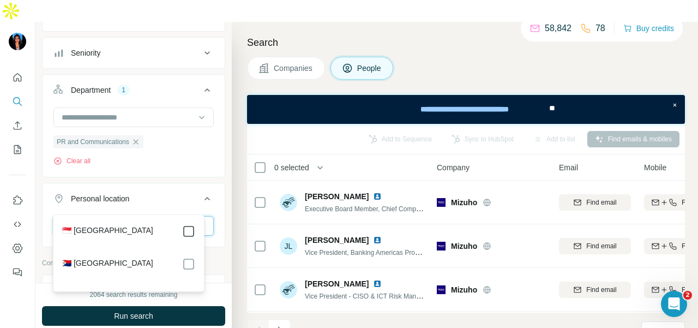
type input "***"
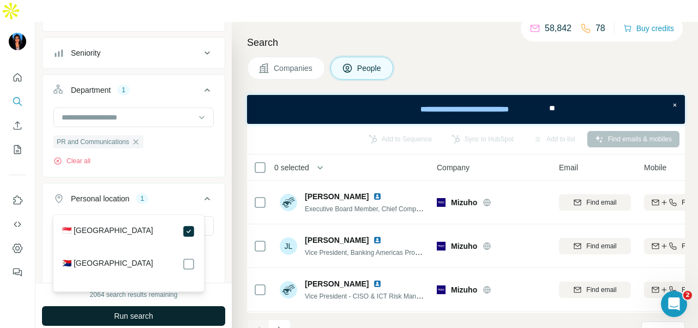
click at [213, 306] on button "Run search" at bounding box center [133, 316] width 183 height 20
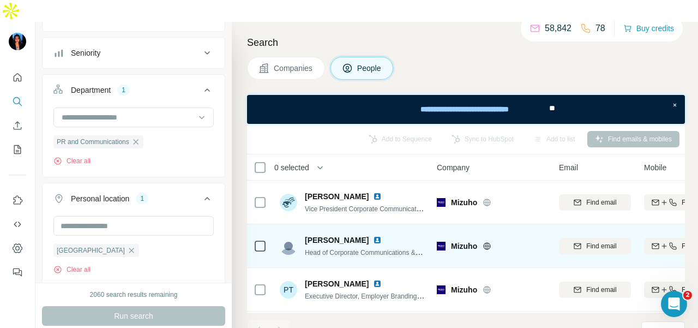
scroll to position [45, 0]
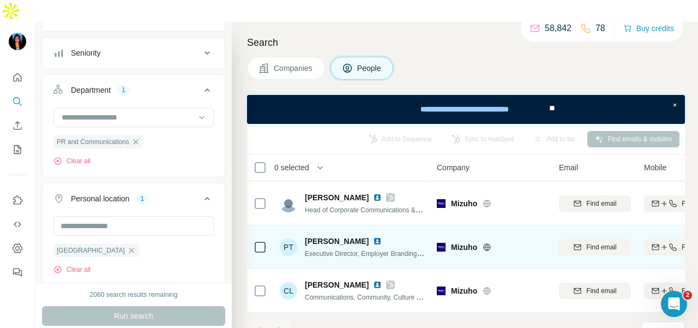
click at [373, 237] on img at bounding box center [377, 241] width 9 height 9
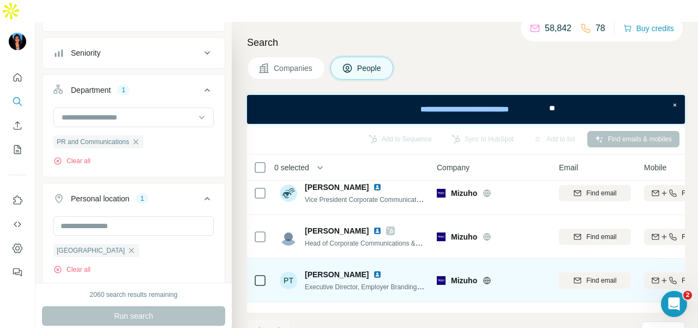
scroll to position [0, 0]
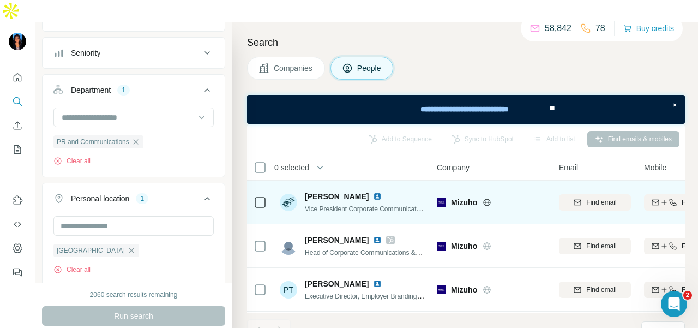
click at [373, 192] on img at bounding box center [377, 196] width 9 height 9
